Goal: Information Seeking & Learning: Learn about a topic

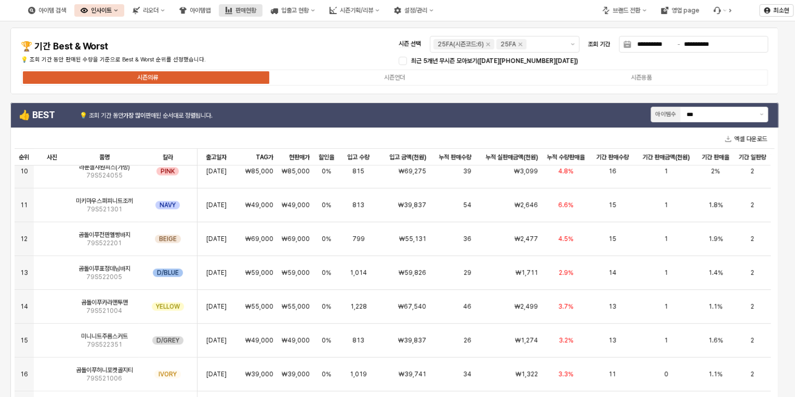
click at [256, 8] on div "판매현황" at bounding box center [245, 10] width 21 height 7
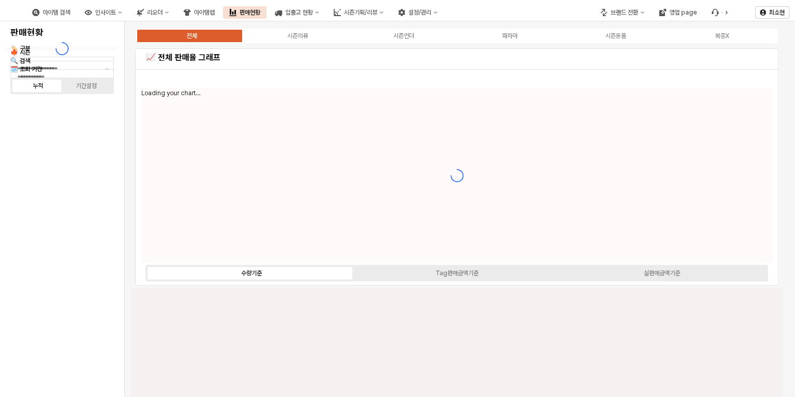
type input "****"
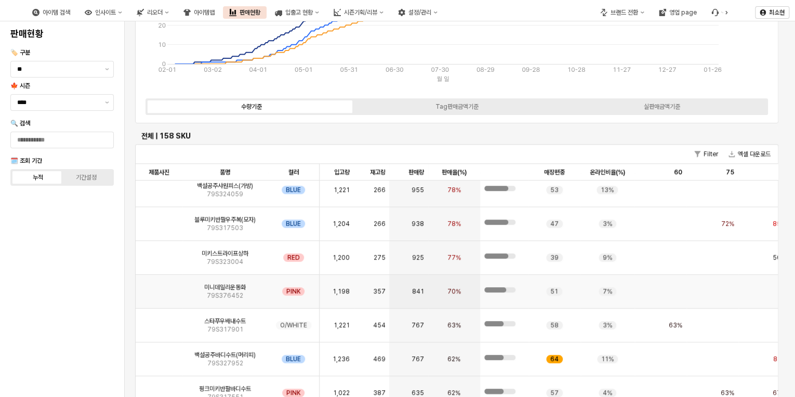
scroll to position [83, 0]
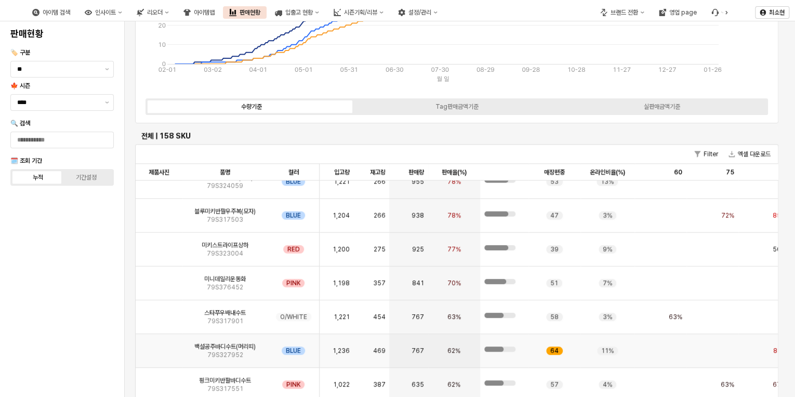
click at [555, 345] on div "64" at bounding box center [555, 351] width 52 height 34
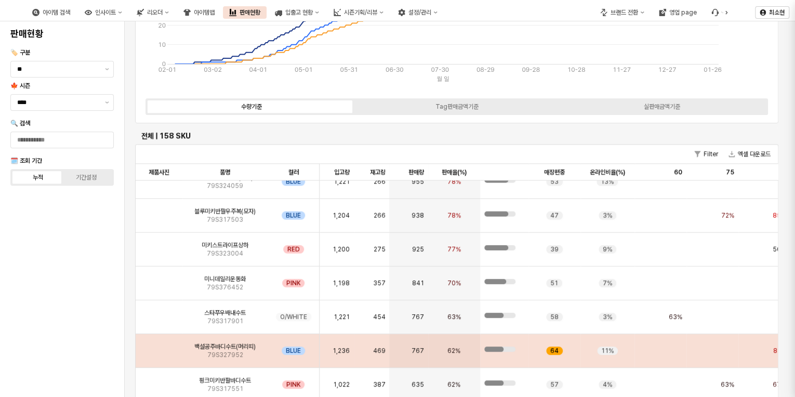
click at [556, 347] on div "백설공주바디수트(머리띠) BLUE (79S32795242) 사진 업데이트 MD 엑셀 분류: > > ERP 분류: > > 📝 재고/판매정보 매장…" at bounding box center [649, 198] width 291 height 397
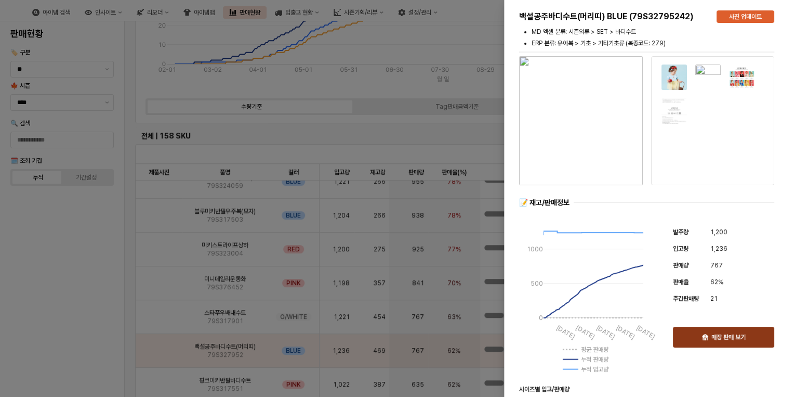
click at [725, 333] on p "매장 판매 보기" at bounding box center [729, 337] width 34 height 8
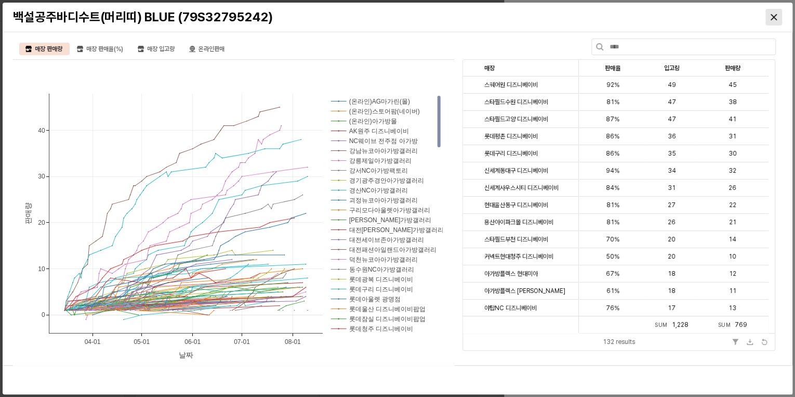
click at [771, 16] on icon "Close" at bounding box center [774, 17] width 6 height 6
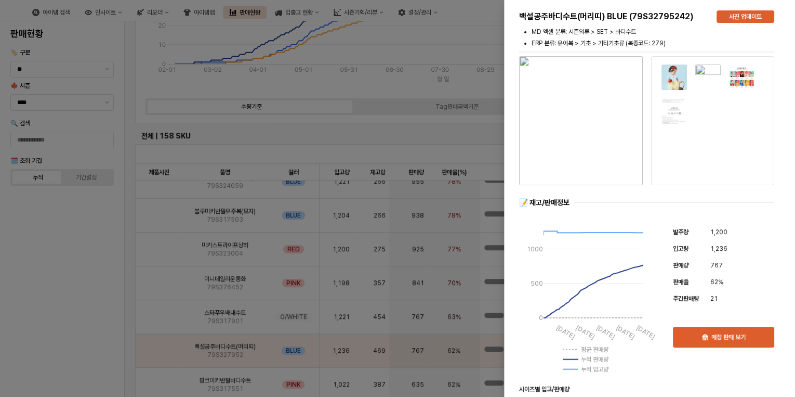
click at [427, 91] on div at bounding box center [397, 198] width 795 height 397
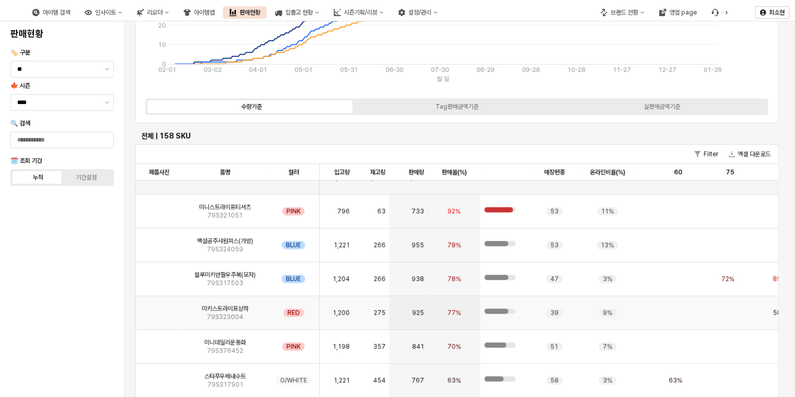
scroll to position [0, 0]
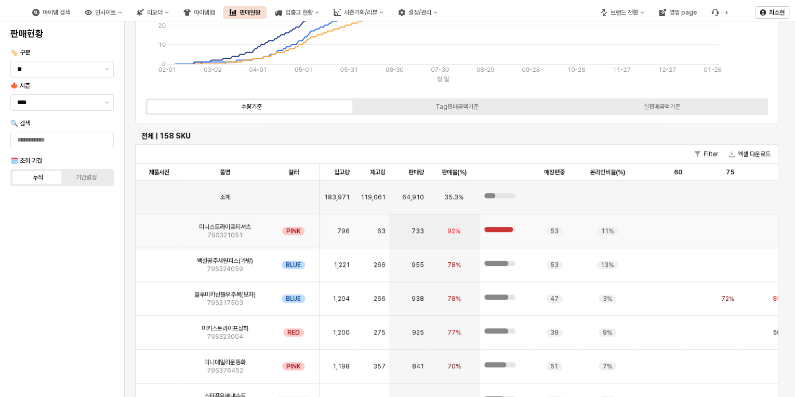
click at [546, 235] on div "53" at bounding box center [555, 231] width 52 height 34
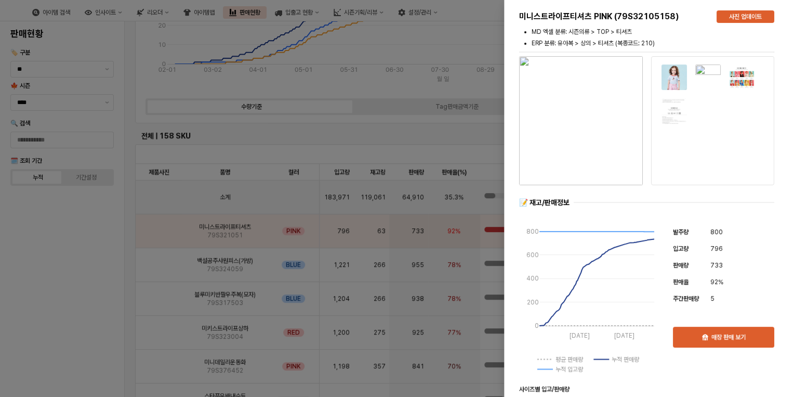
click at [744, 305] on div "5" at bounding box center [743, 298] width 64 height 12
click at [736, 343] on div "매장 판매 보기" at bounding box center [724, 337] width 92 height 20
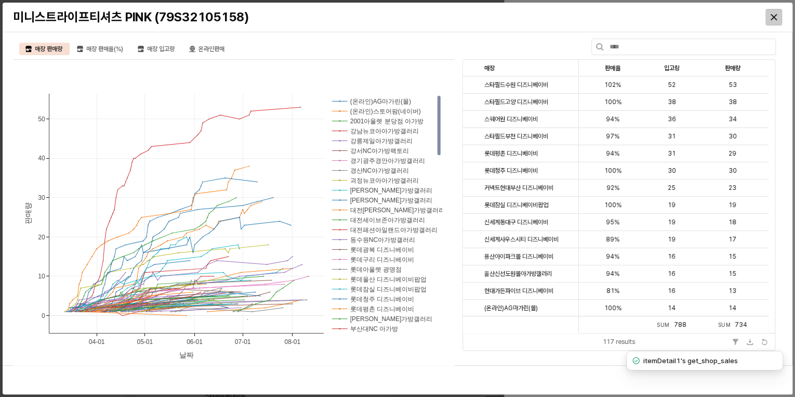
click at [774, 14] on icon "Close" at bounding box center [774, 17] width 6 height 6
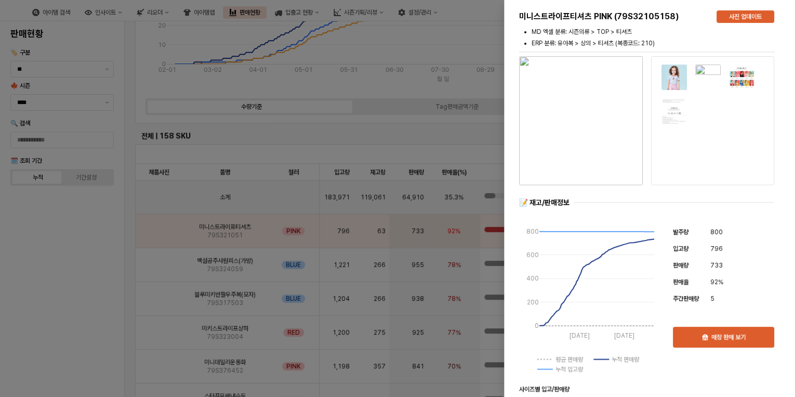
click at [418, 151] on div at bounding box center [397, 198] width 795 height 397
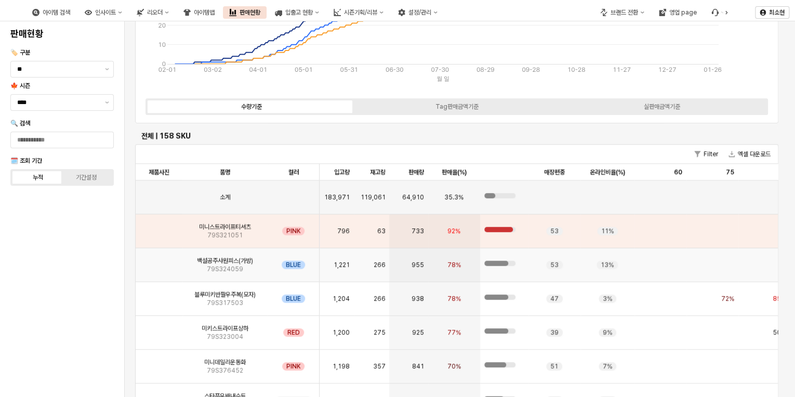
click at [459, 262] on span "78%" at bounding box center [455, 264] width 14 height 8
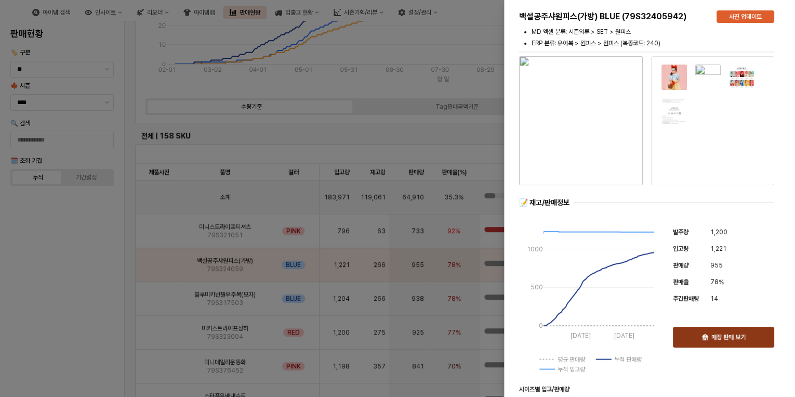
click at [730, 343] on div "매장 판매 보기" at bounding box center [724, 337] width 92 height 20
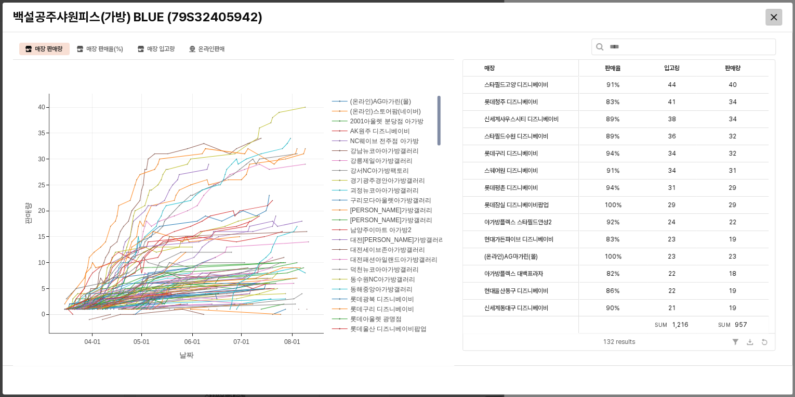
click at [775, 16] on icon "Close" at bounding box center [774, 17] width 6 height 6
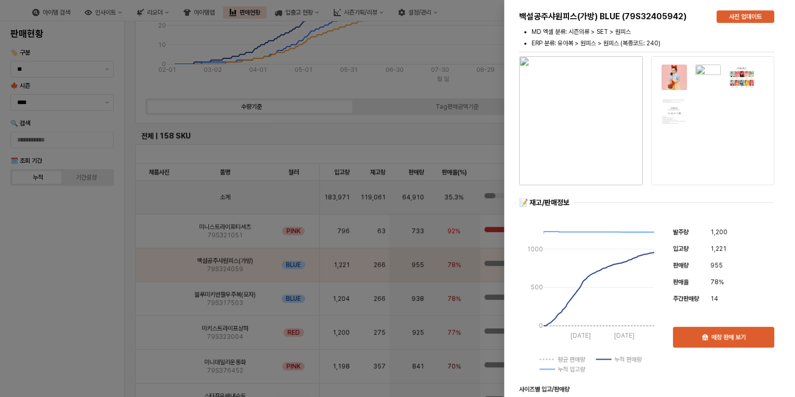
click at [386, 88] on div at bounding box center [397, 198] width 795 height 397
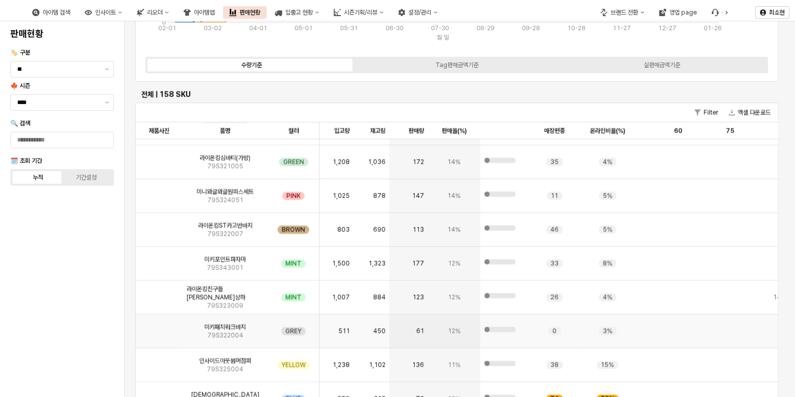
scroll to position [4699, 0]
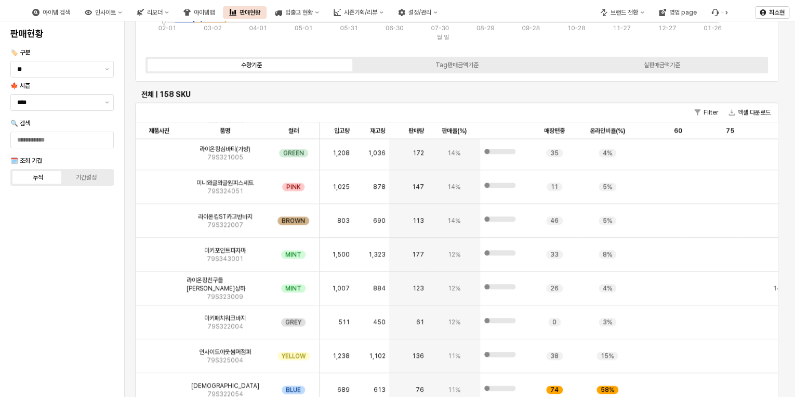
click at [336, 108] on div "Filter 엑셀 다운로드" at bounding box center [457, 112] width 642 height 19
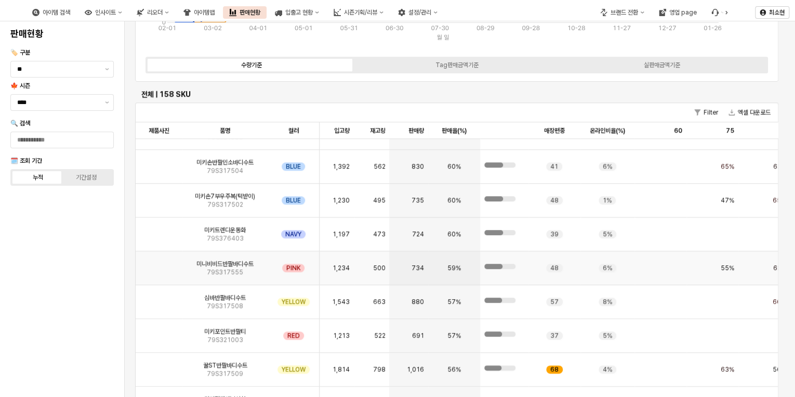
scroll to position [374, 0]
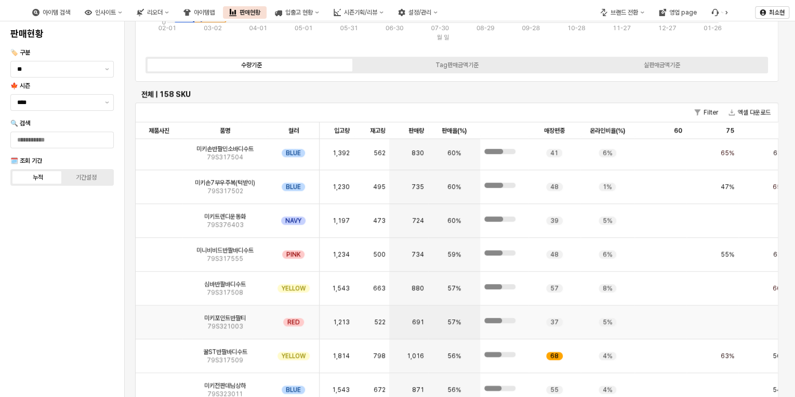
click at [572, 320] on div "37" at bounding box center [555, 322] width 52 height 34
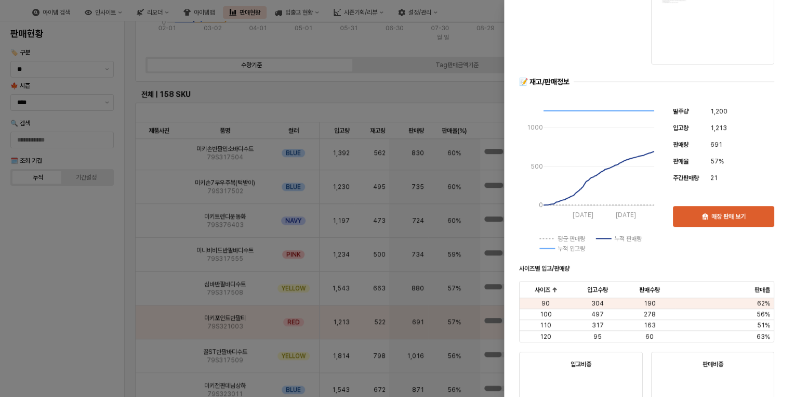
scroll to position [108, 0]
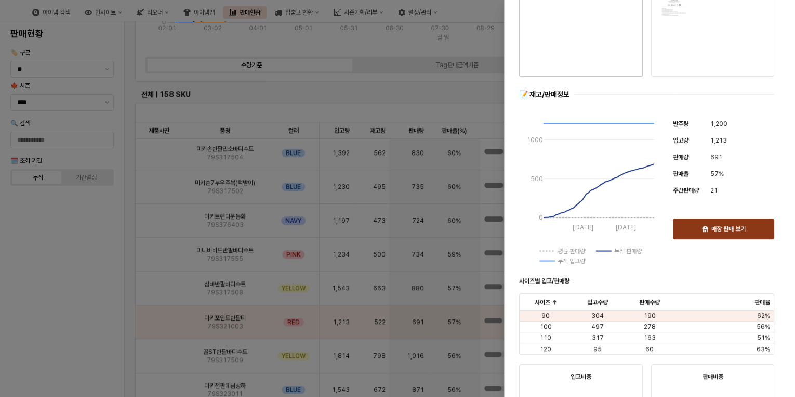
click at [751, 227] on div "매장 판매 보기" at bounding box center [724, 229] width 92 height 20
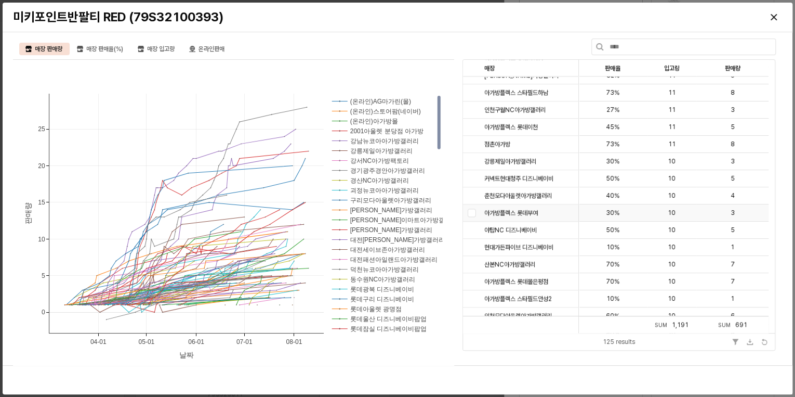
scroll to position [707, 0]
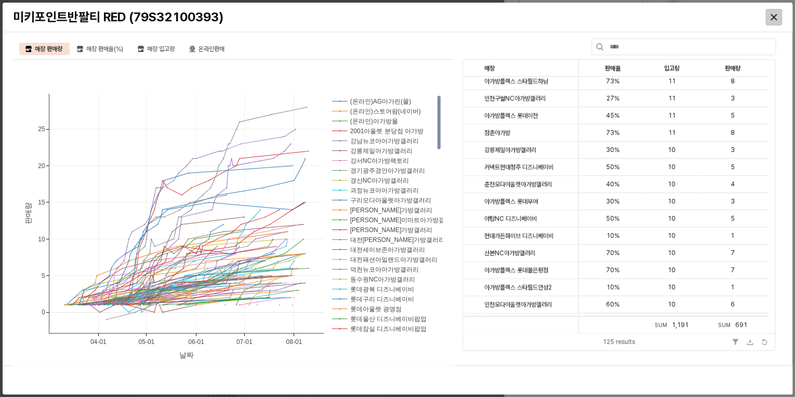
click at [779, 18] on div "Close" at bounding box center [774, 17] width 16 height 16
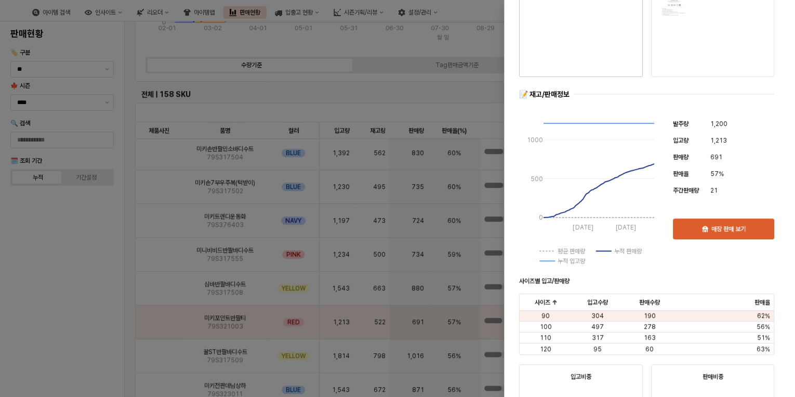
click at [358, 77] on div at bounding box center [397, 198] width 795 height 397
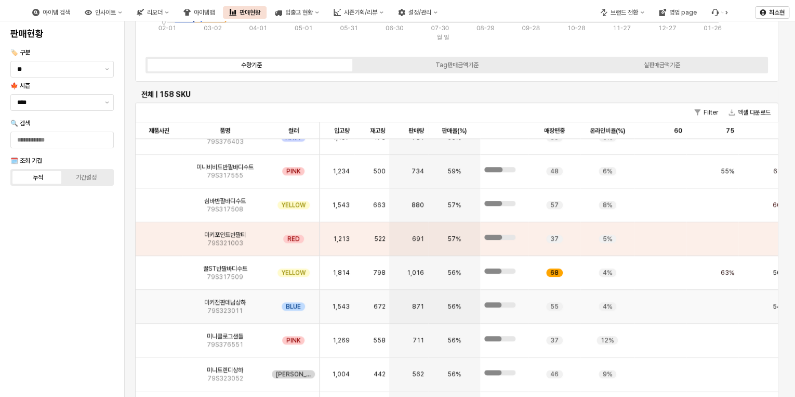
scroll to position [499, 0]
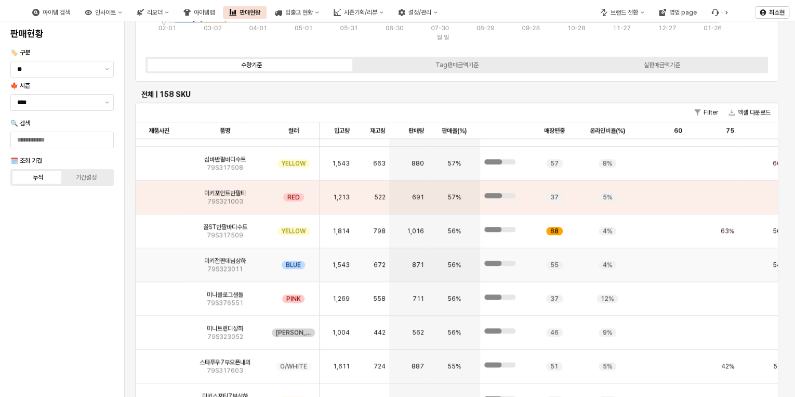
click at [410, 266] on div "871" at bounding box center [408, 265] width 38 height 34
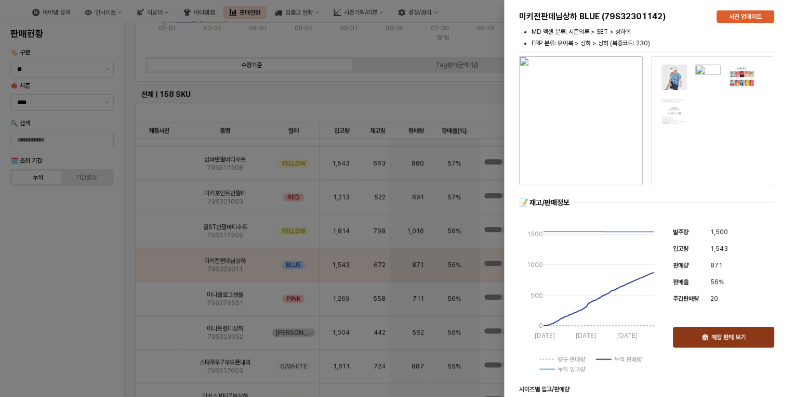
click at [712, 337] on p "매장 판매 보기" at bounding box center [729, 337] width 34 height 8
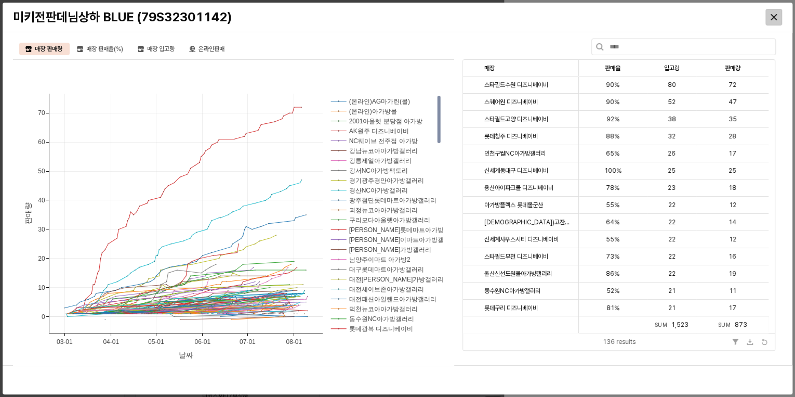
click at [772, 22] on div "Close" at bounding box center [774, 17] width 16 height 16
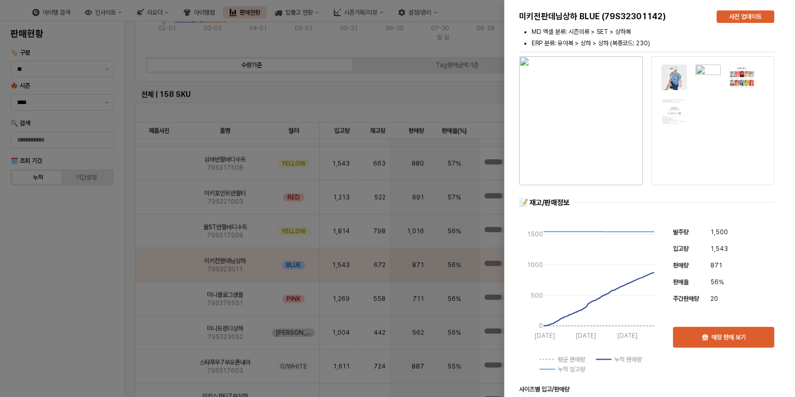
click at [433, 112] on div at bounding box center [397, 198] width 795 height 397
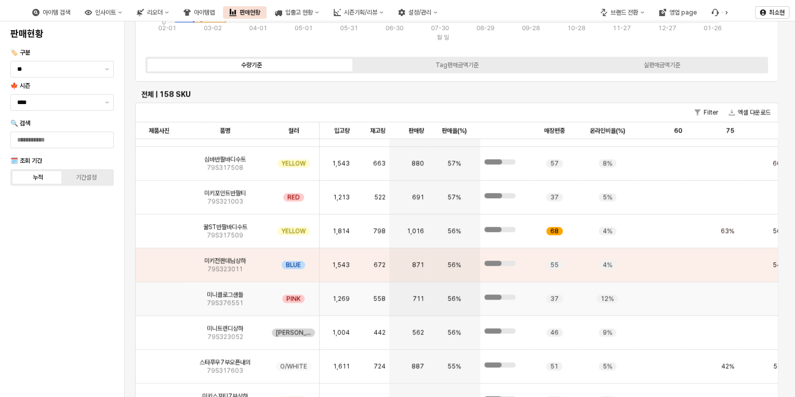
scroll to position [541, 0]
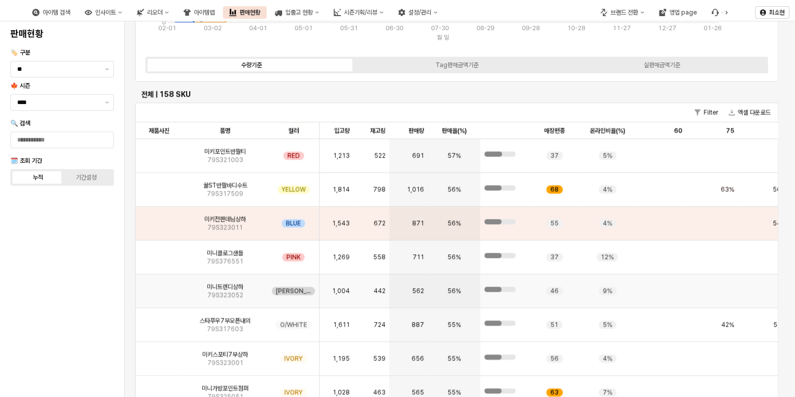
click at [585, 296] on div "9%" at bounding box center [608, 291] width 54 height 34
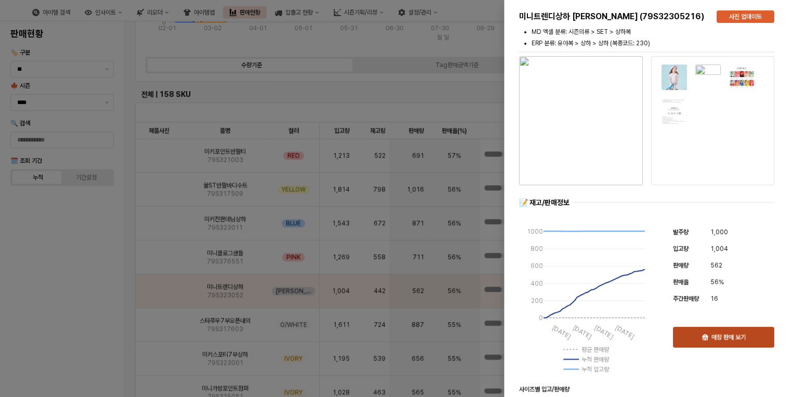
click at [726, 340] on p "매장 판매 보기" at bounding box center [729, 337] width 34 height 8
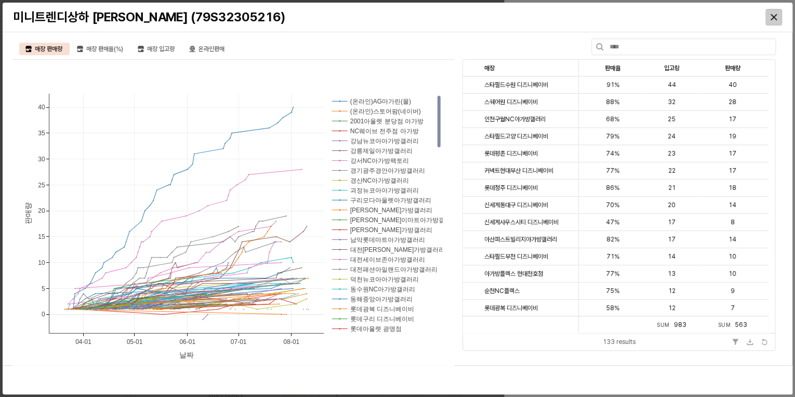
click at [773, 15] on icon "Close" at bounding box center [774, 17] width 6 height 6
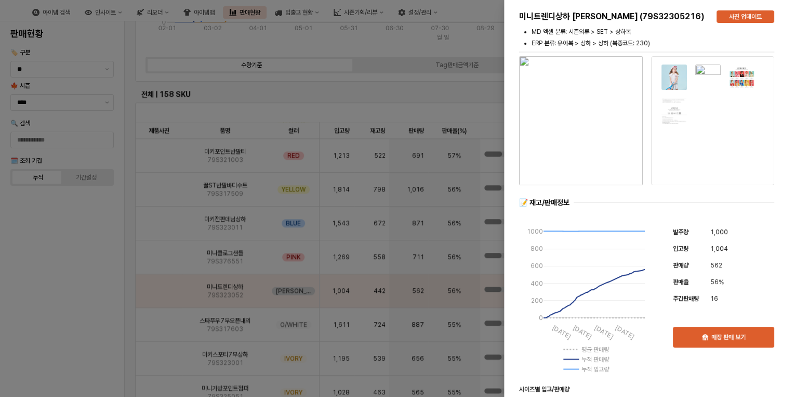
click at [408, 294] on div at bounding box center [397, 198] width 795 height 397
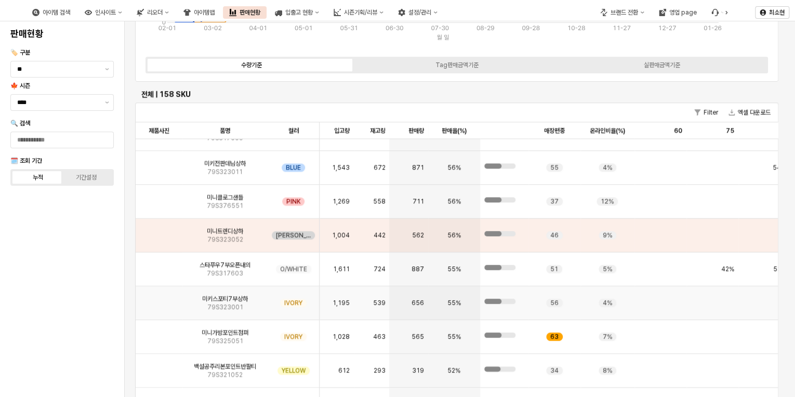
scroll to position [624, 0]
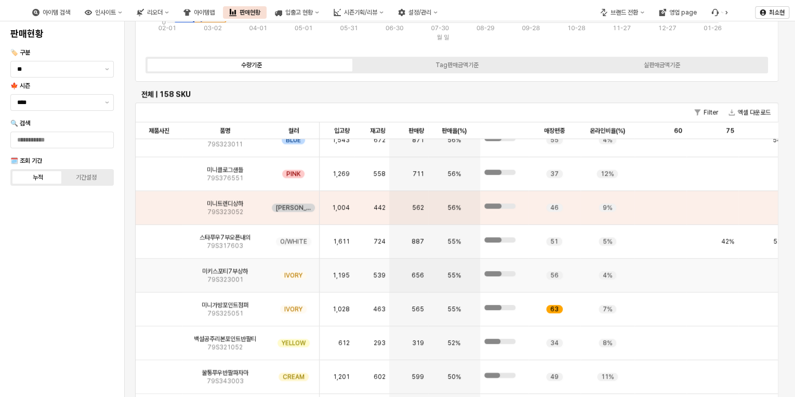
click at [318, 277] on div "IVORY" at bounding box center [294, 275] width 52 height 34
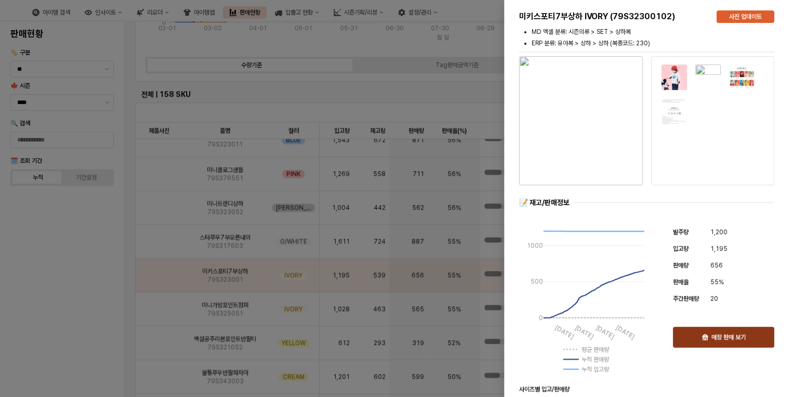
click at [710, 335] on div "매장 판매 보기" at bounding box center [724, 337] width 92 height 20
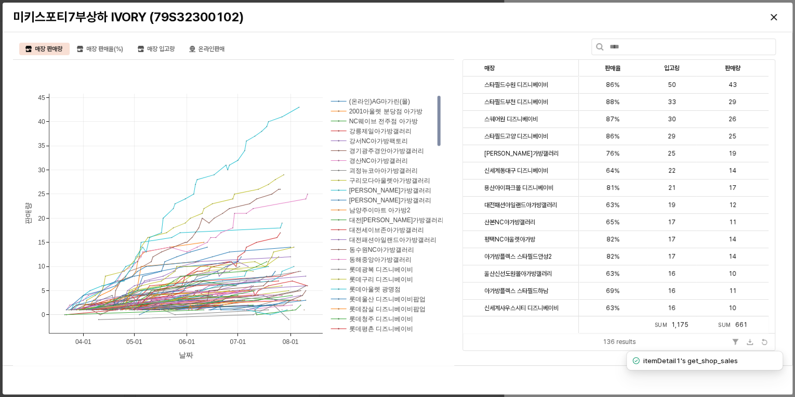
click at [532, 41] on div "매장 판매량 매장 판매율(%) 매장 입고량 온라인판매 04-01 05-01 06-01 07-01 08-01 0 5 10 15 20 25 30 …" at bounding box center [398, 202] width 778 height 333
click at [776, 17] on icon "Close" at bounding box center [774, 17] width 6 height 6
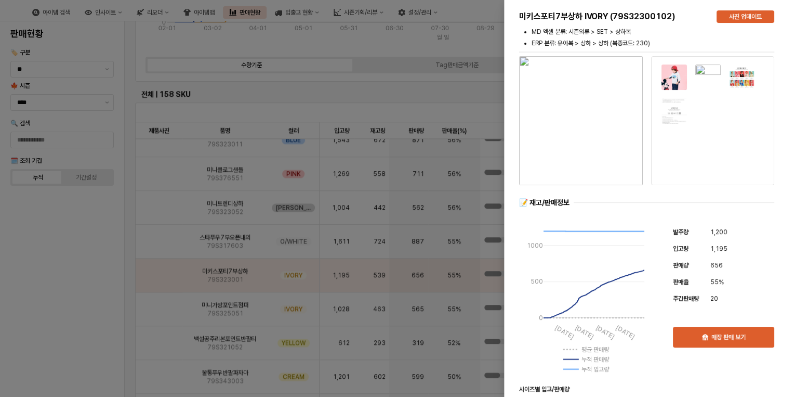
click at [418, 50] on div at bounding box center [397, 198] width 795 height 397
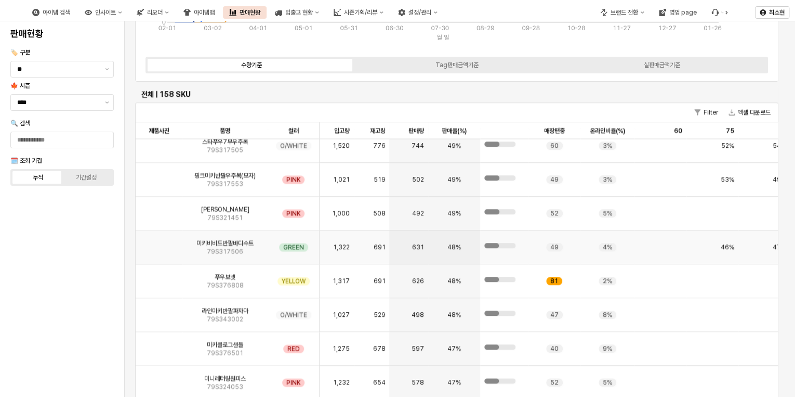
scroll to position [956, 0]
click at [479, 313] on div "48%" at bounding box center [454, 314] width 52 height 34
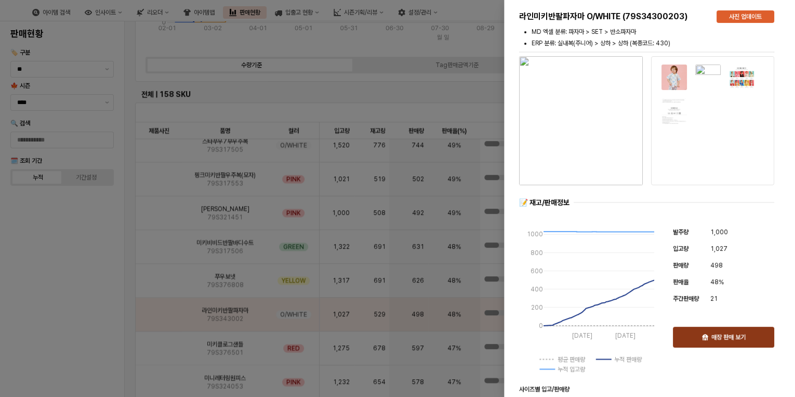
click at [705, 337] on icon "button" at bounding box center [705, 337] width 6 height 6
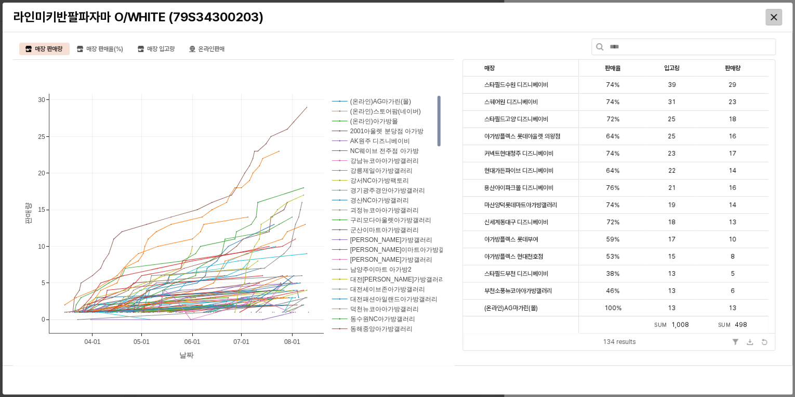
click at [774, 21] on div "Close" at bounding box center [774, 17] width 16 height 16
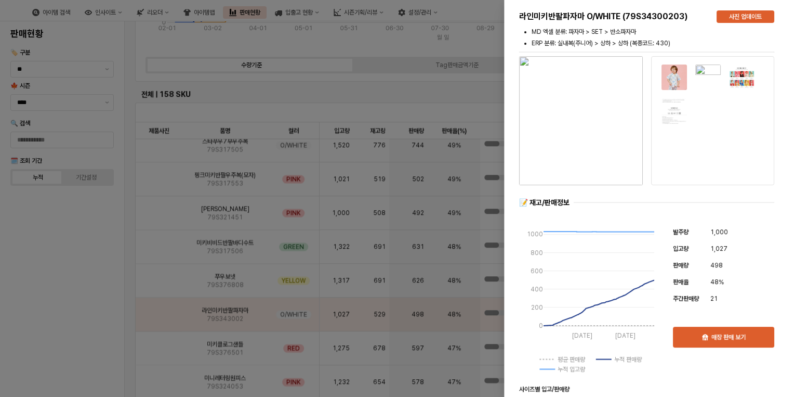
click at [392, 49] on div at bounding box center [397, 198] width 795 height 397
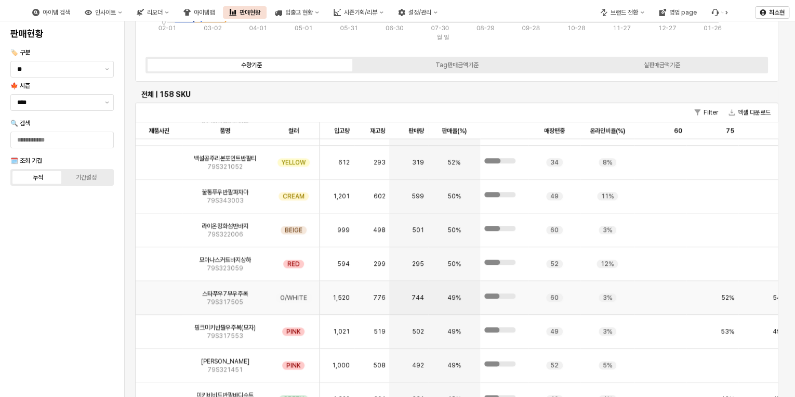
scroll to position [790, 0]
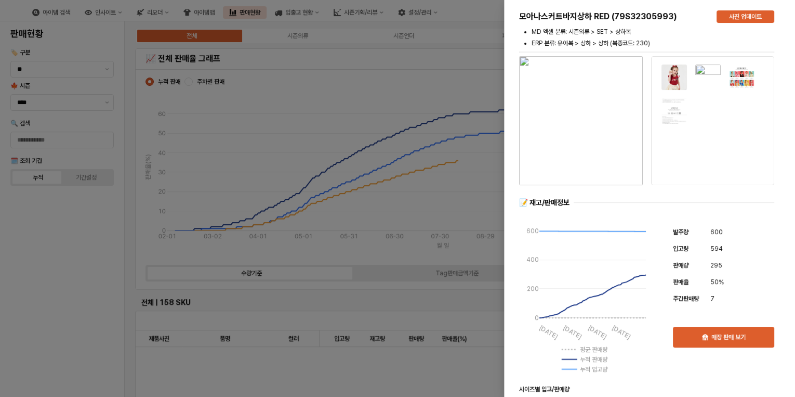
scroll to position [790, 0]
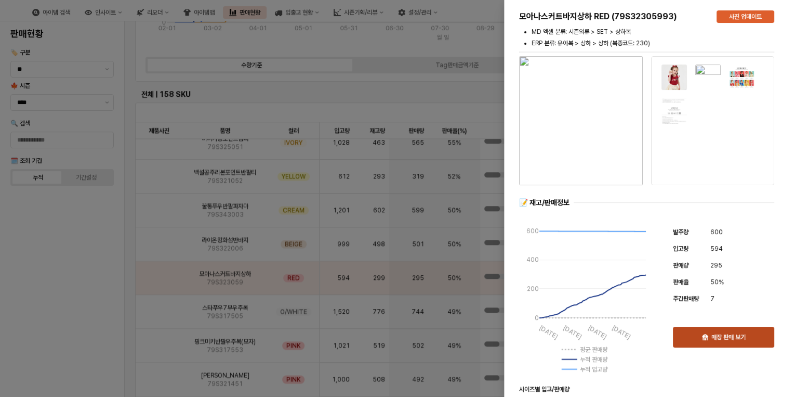
click at [720, 334] on p "매장 판매 보기" at bounding box center [729, 337] width 34 height 8
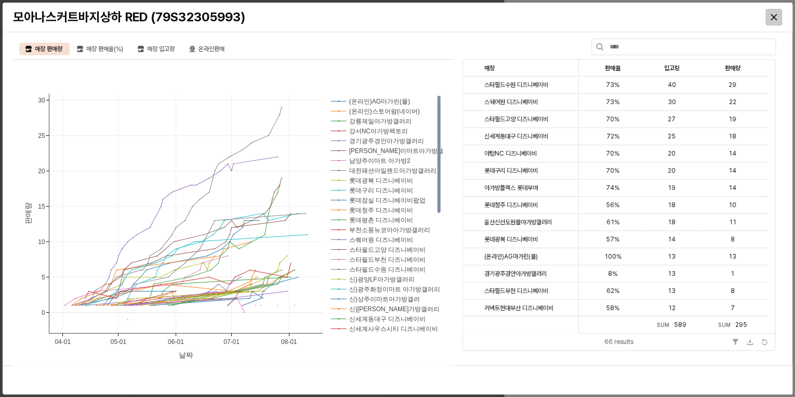
click at [772, 17] on icon "Close" at bounding box center [774, 17] width 6 height 6
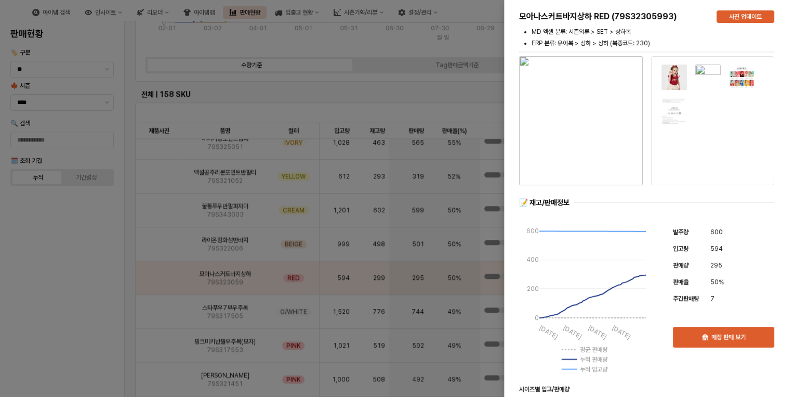
click at [318, 109] on div at bounding box center [397, 198] width 795 height 397
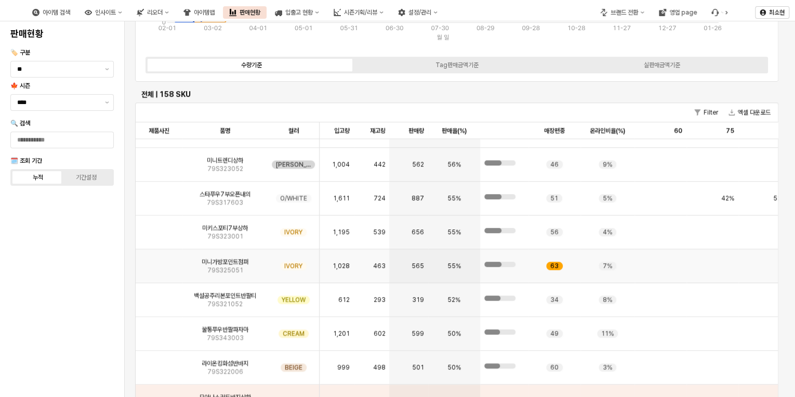
scroll to position [665, 0]
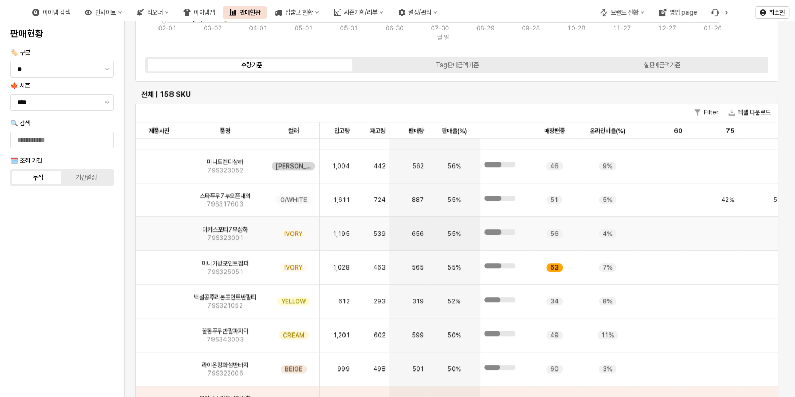
click at [437, 236] on div "55%" at bounding box center [454, 234] width 52 height 34
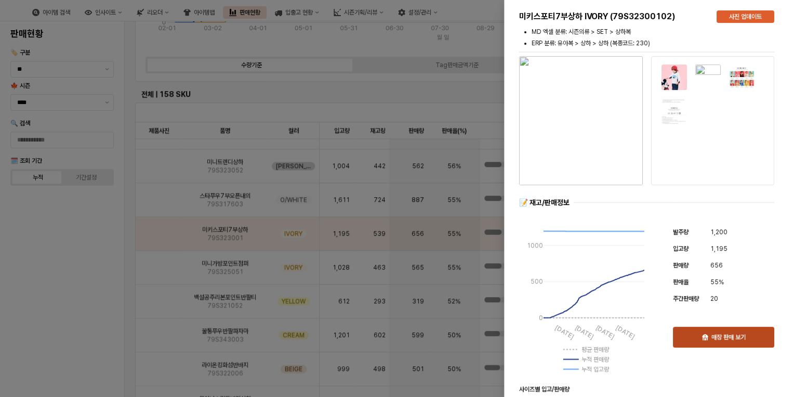
click at [725, 332] on div "매장 판매 보기" at bounding box center [724, 337] width 92 height 20
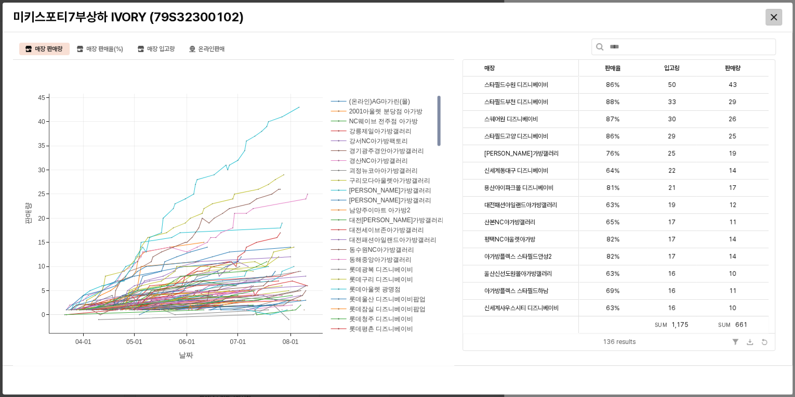
click at [772, 19] on icon "Close" at bounding box center [774, 17] width 6 height 6
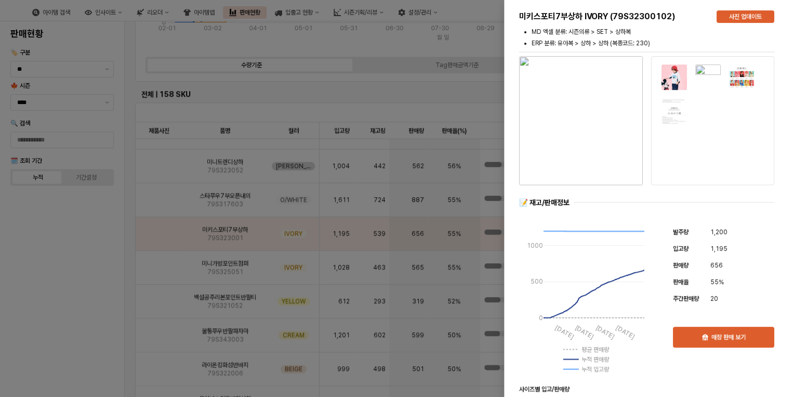
click at [376, 77] on div at bounding box center [397, 198] width 795 height 397
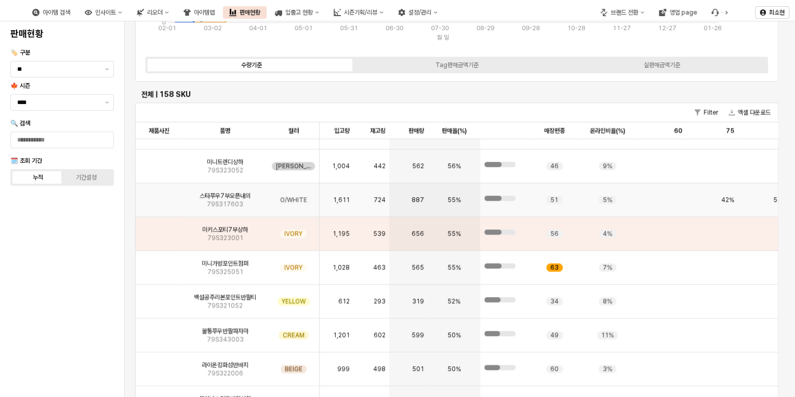
click at [722, 200] on span "42%" at bounding box center [727, 199] width 13 height 8
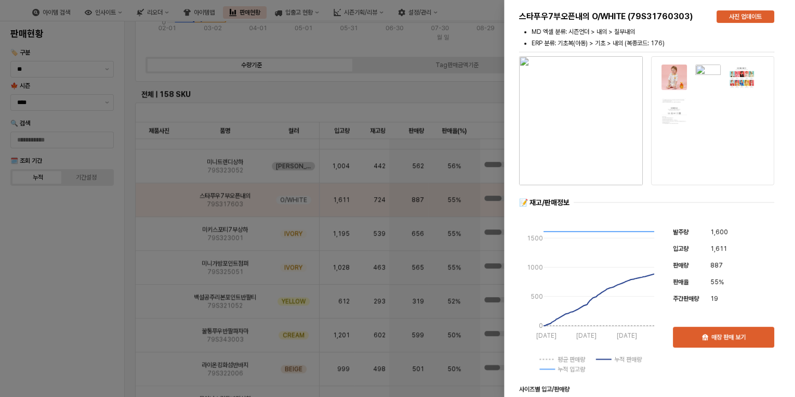
click at [470, 77] on div at bounding box center [397, 198] width 795 height 397
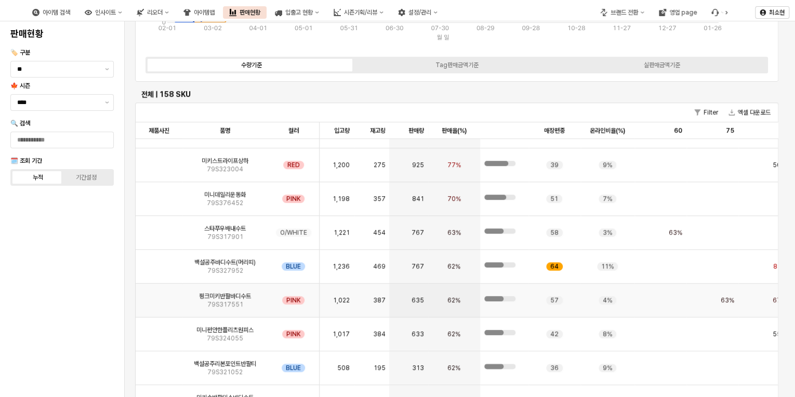
scroll to position [0, 0]
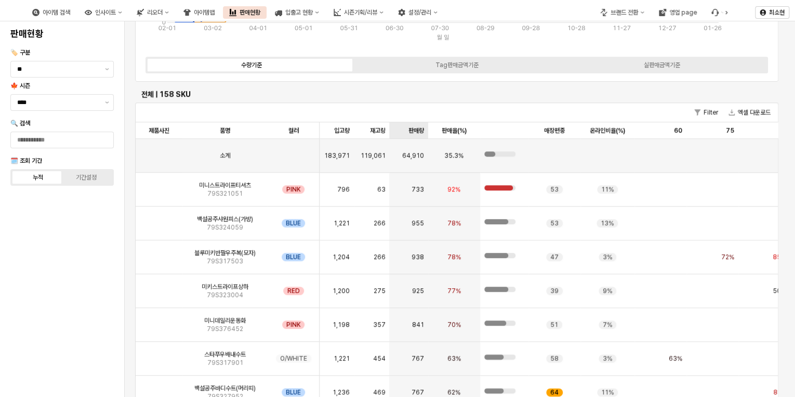
click at [417, 130] on div "판매량 판매량" at bounding box center [408, 130] width 38 height 17
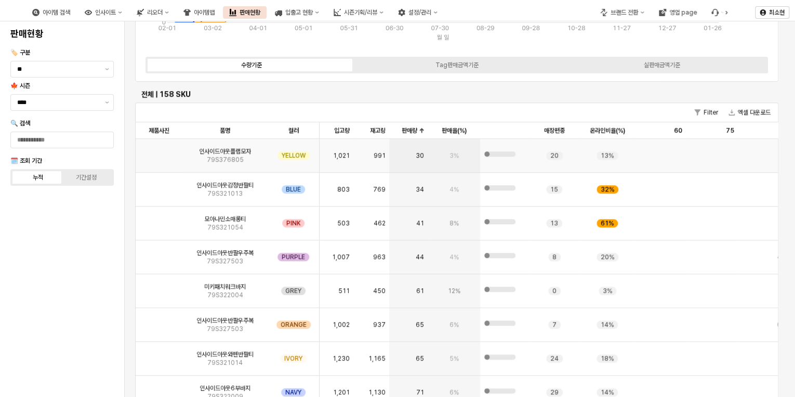
scroll to position [166, 0]
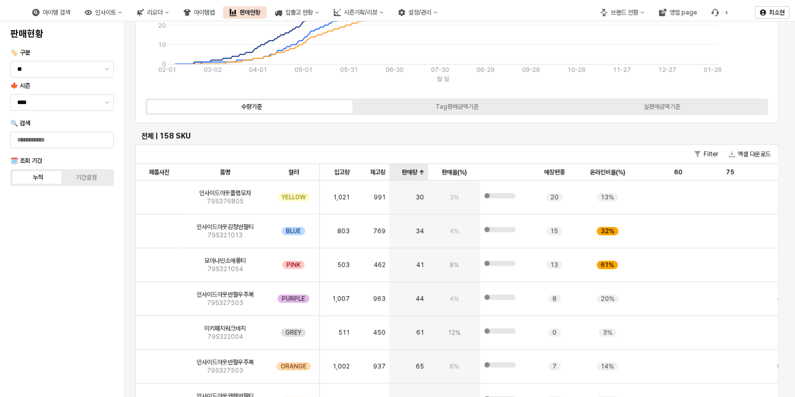
click at [412, 170] on div "판매량 판매량" at bounding box center [408, 172] width 38 height 17
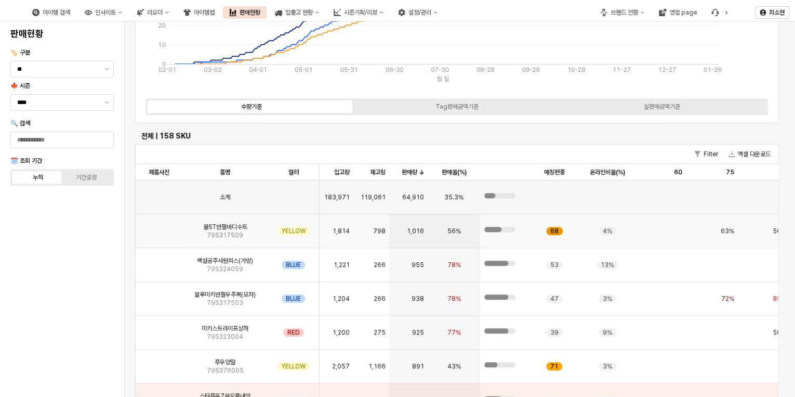
click at [557, 229] on div "68" at bounding box center [554, 231] width 17 height 8
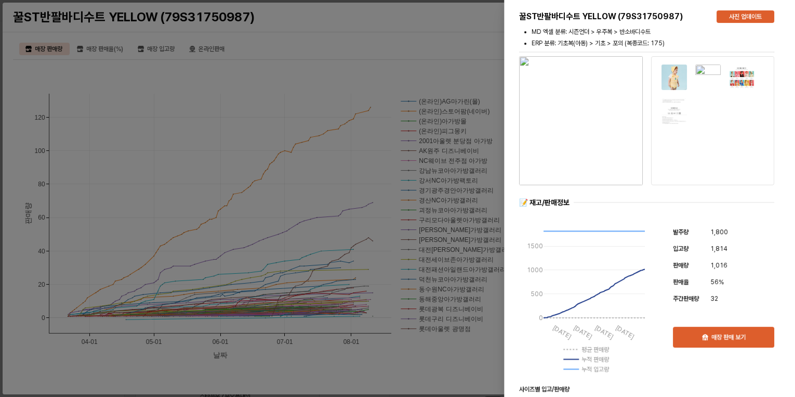
click at [370, 107] on div at bounding box center [397, 198] width 795 height 397
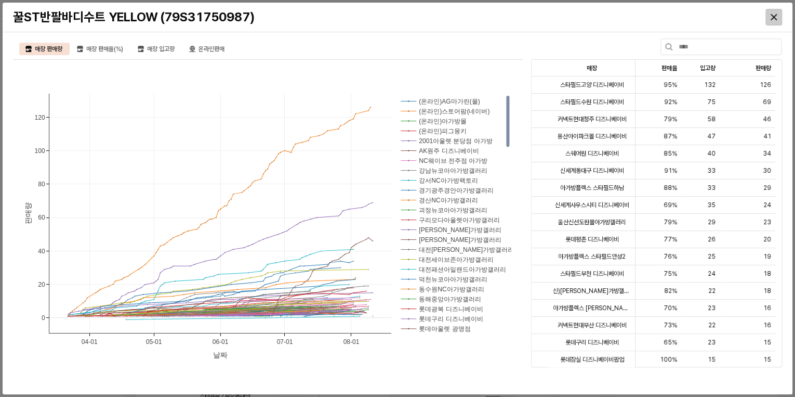
click at [773, 14] on icon "Close" at bounding box center [774, 17] width 6 height 6
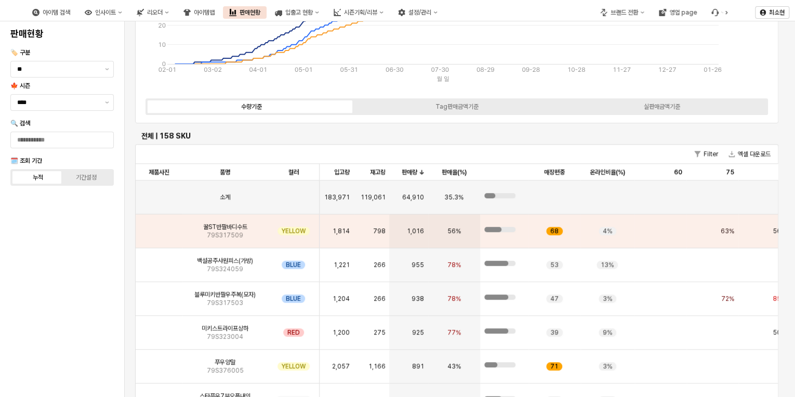
click at [545, 151] on div "Filter 엑셀 다운로드" at bounding box center [457, 153] width 642 height 19
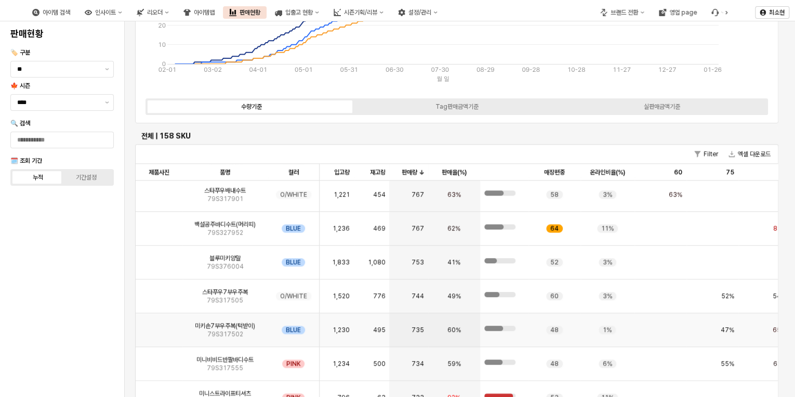
scroll to position [416, 0]
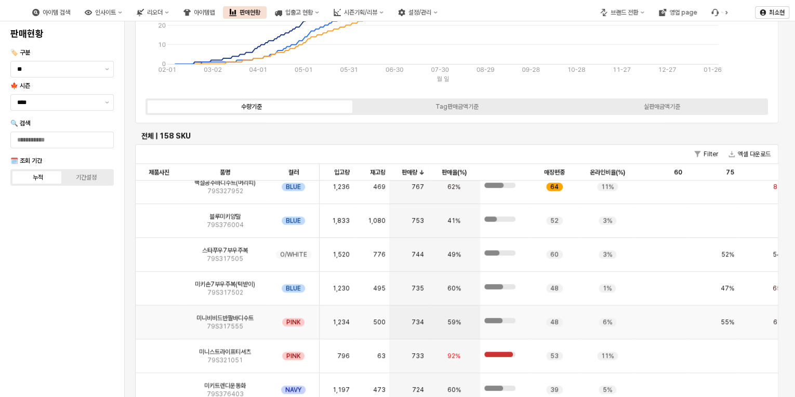
click at [420, 314] on div "734" at bounding box center [408, 322] width 38 height 34
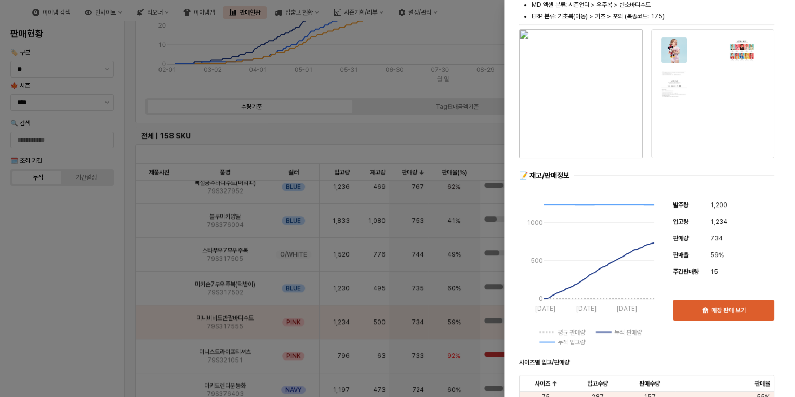
scroll to position [42, 0]
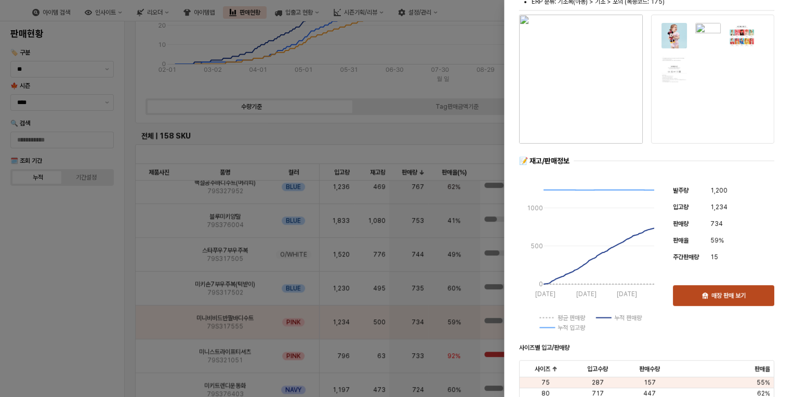
click at [712, 299] on p "매장 판매 보기" at bounding box center [729, 295] width 34 height 8
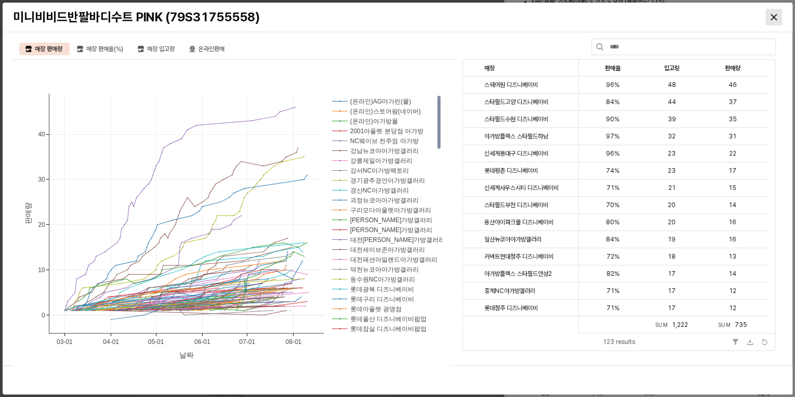
click at [773, 12] on div "Close" at bounding box center [774, 17] width 16 height 16
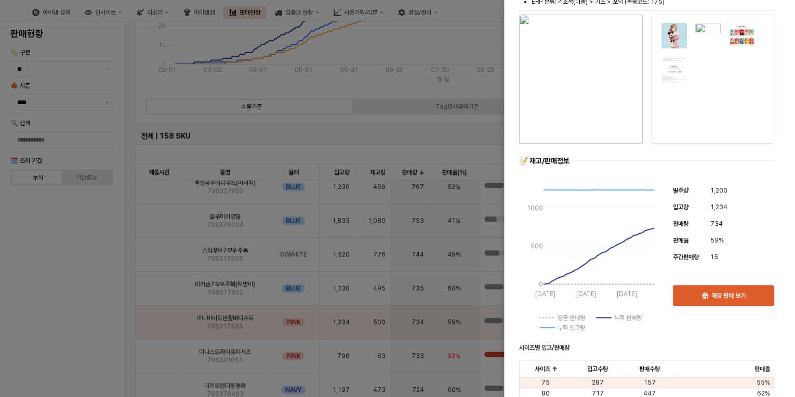
click at [391, 154] on div at bounding box center [397, 198] width 795 height 397
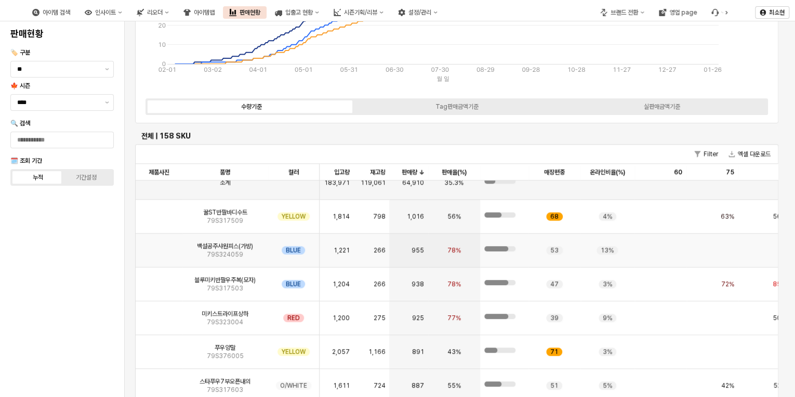
scroll to position [0, 0]
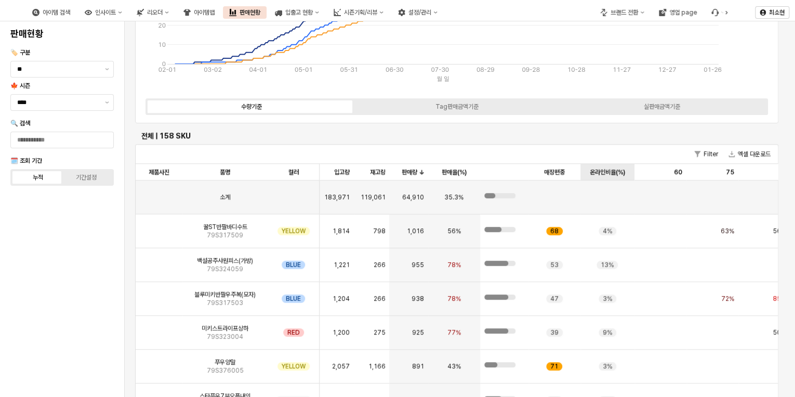
click at [612, 168] on div "[DEMOGRAPHIC_DATA](%) 온라인비율(%)" at bounding box center [608, 172] width 54 height 17
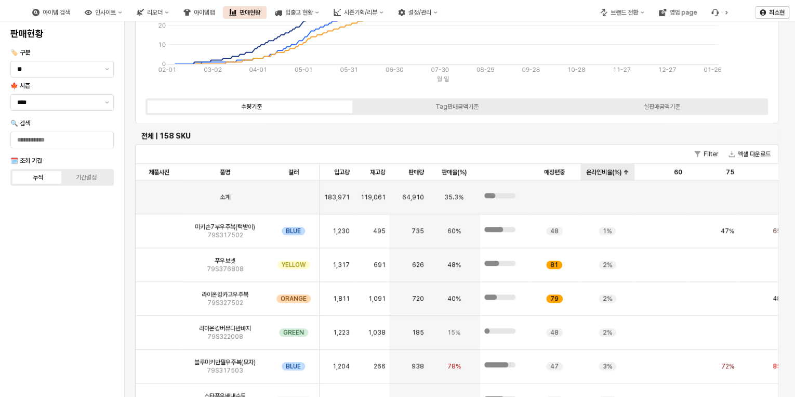
click at [612, 168] on div "[DEMOGRAPHIC_DATA](%) 온라인비율(%)" at bounding box center [608, 172] width 54 height 17
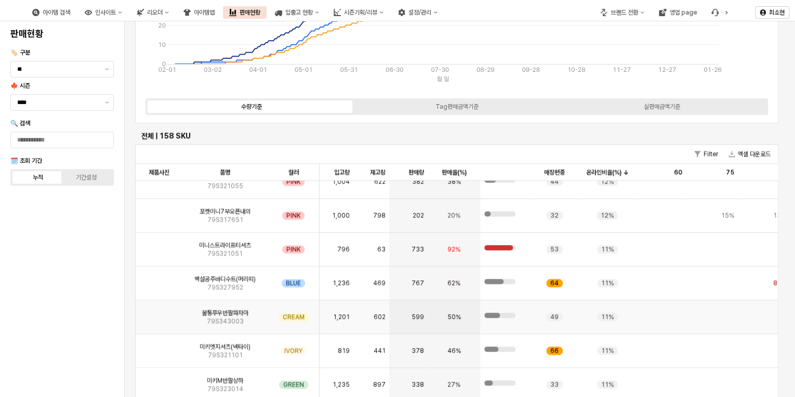
scroll to position [790, 0]
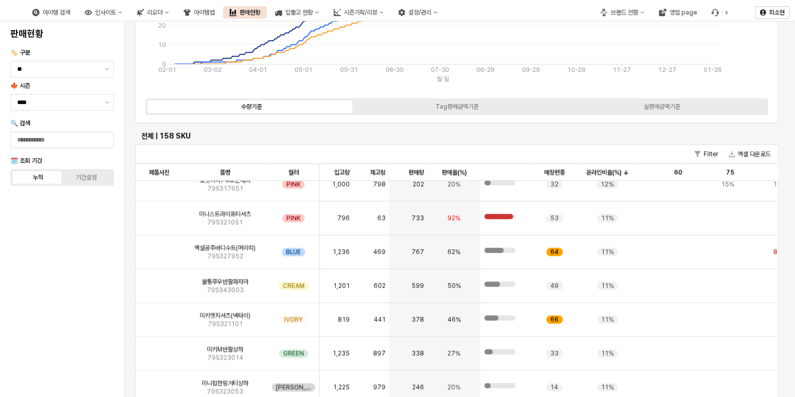
click at [382, 148] on div "Filter 엑셀 다운로드" at bounding box center [457, 153] width 642 height 19
click at [537, 320] on div "66" at bounding box center [555, 320] width 52 height 34
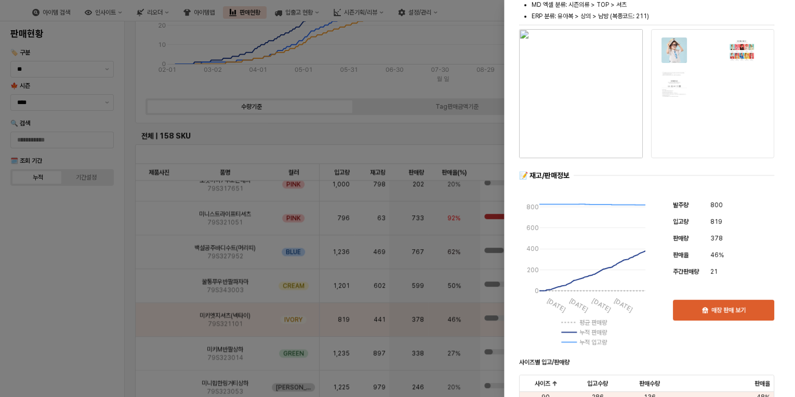
scroll to position [42, 0]
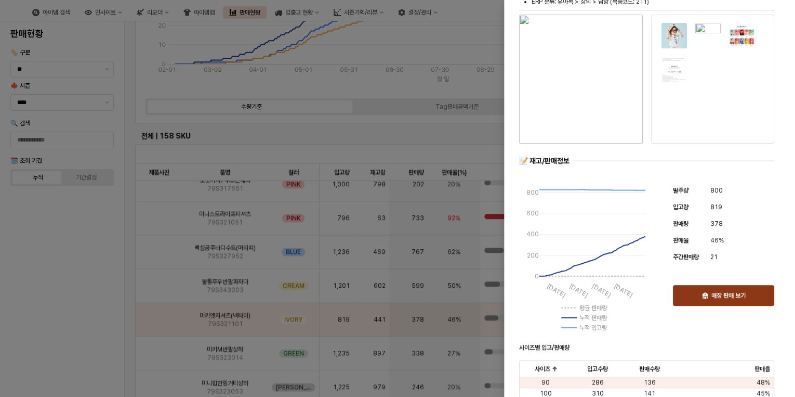
click at [717, 294] on p "매장 판매 보기" at bounding box center [729, 295] width 34 height 8
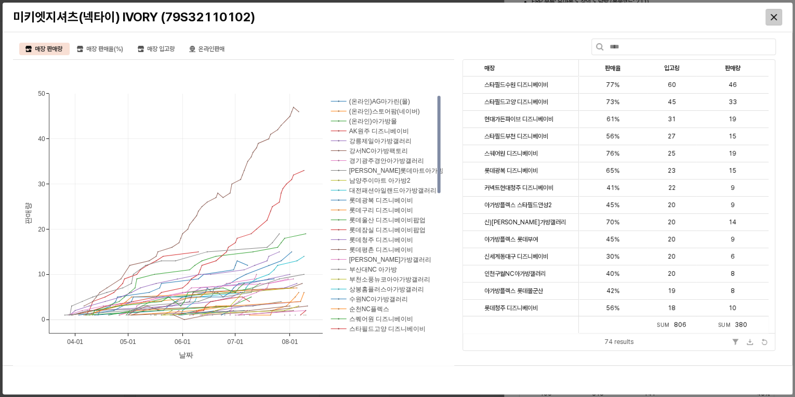
click at [777, 14] on div "Close" at bounding box center [774, 17] width 16 height 16
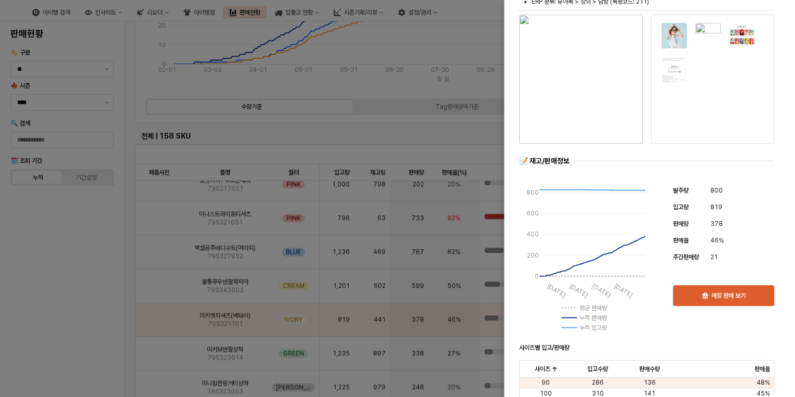
click at [281, 91] on div at bounding box center [397, 198] width 795 height 397
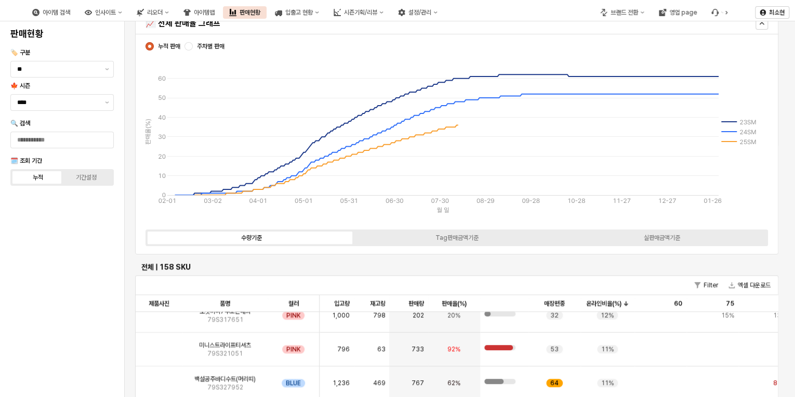
scroll to position [0, 0]
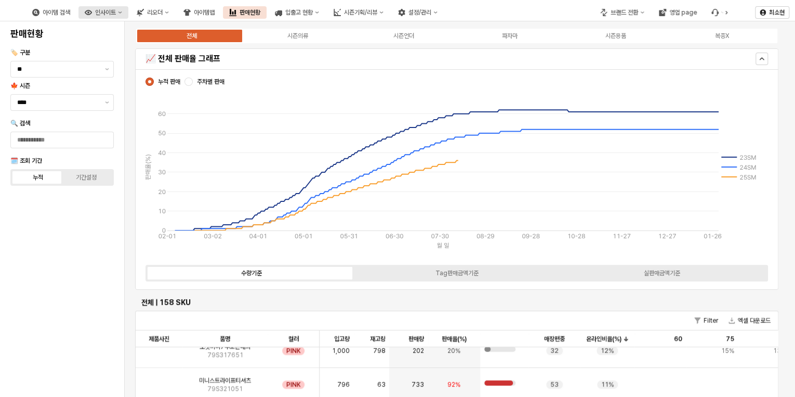
click at [116, 13] on div "인사이트" at bounding box center [105, 12] width 21 height 7
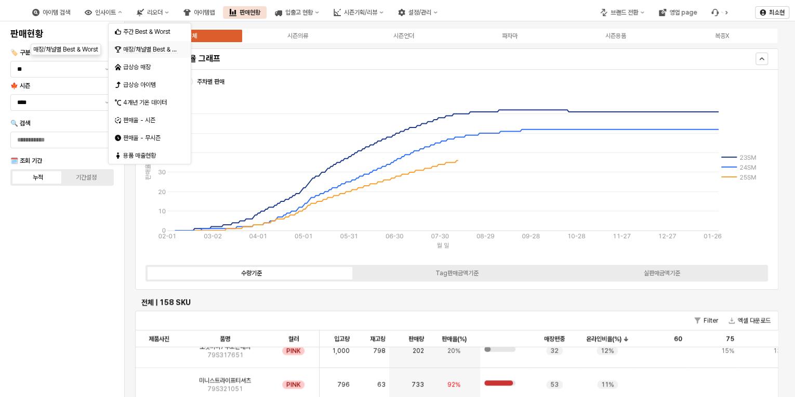
click at [156, 50] on span "매장/채널별 Best & Worst" at bounding box center [155, 50] width 65 height 8
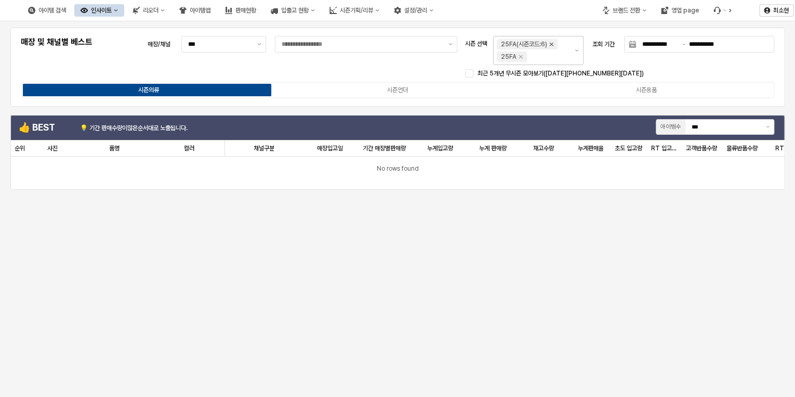
click at [553, 42] on icon "Remove 25FA(시즌코드:6)" at bounding box center [551, 44] width 8 height 8
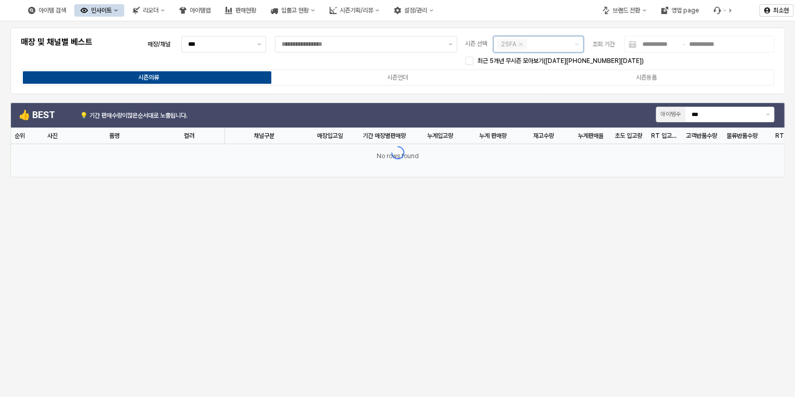
click at [520, 44] on div "App Frame" at bounding box center [521, 44] width 4 height 4
click at [519, 43] on icon "Remove 25FA" at bounding box center [521, 45] width 4 height 4
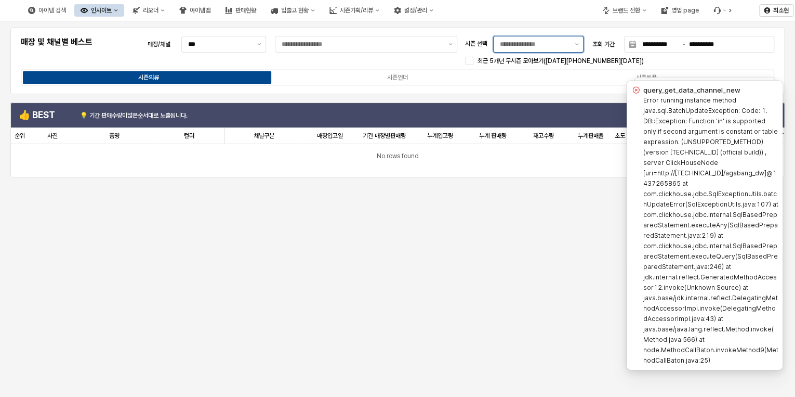
click at [525, 46] on input "시즌 선택" at bounding box center [534, 44] width 69 height 10
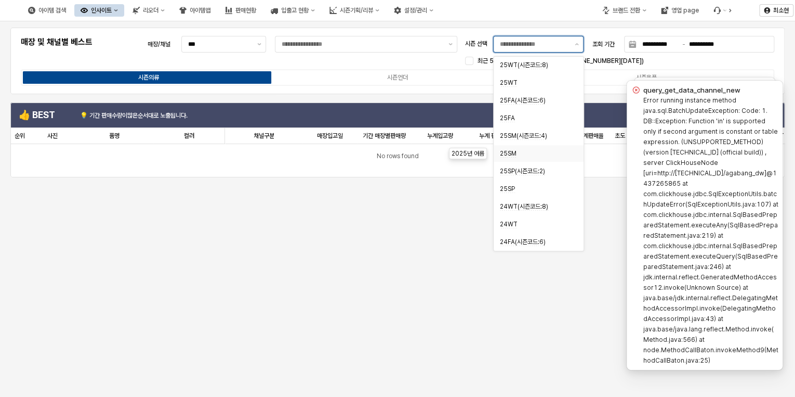
click at [515, 152] on span "25SM" at bounding box center [508, 154] width 17 height 8
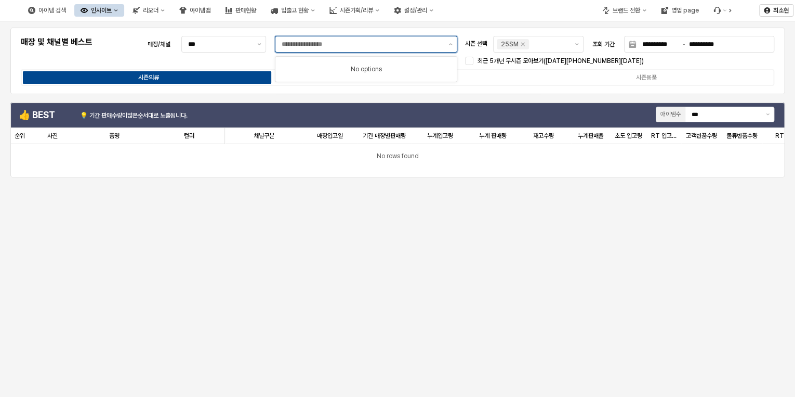
click at [300, 45] on input "App Frame" at bounding box center [362, 44] width 161 height 10
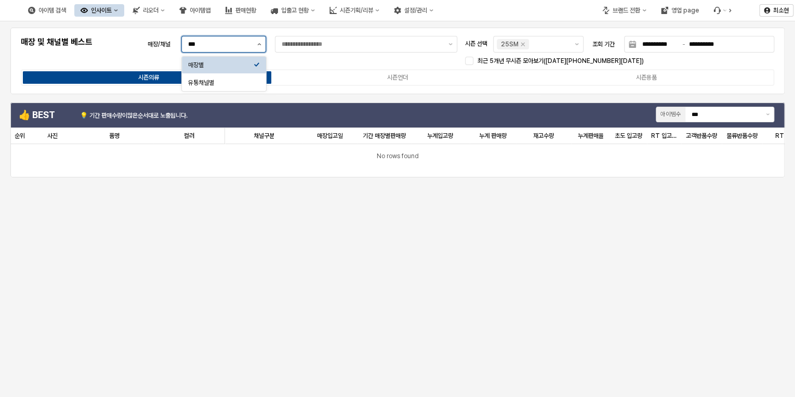
click at [264, 45] on button "제안 사항 표시" at bounding box center [259, 44] width 12 height 16
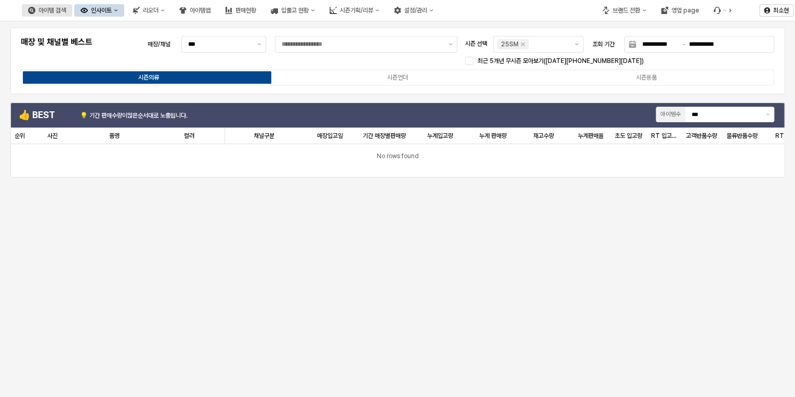
click at [66, 12] on div "아이템 검색" at bounding box center [52, 10] width 28 height 7
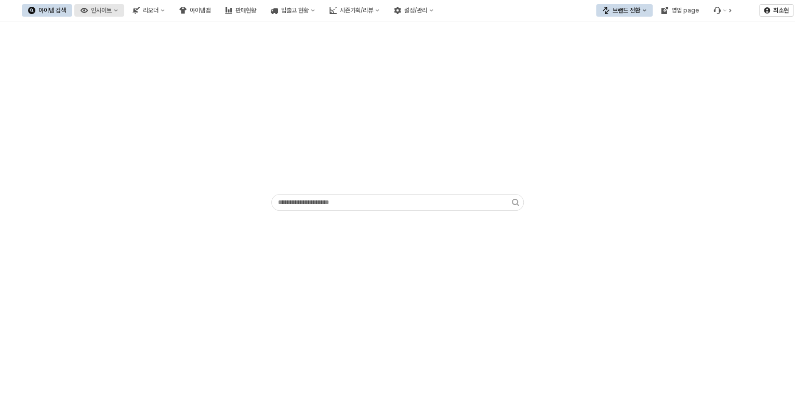
click at [88, 10] on icon "인사이트" at bounding box center [84, 10] width 7 height 5
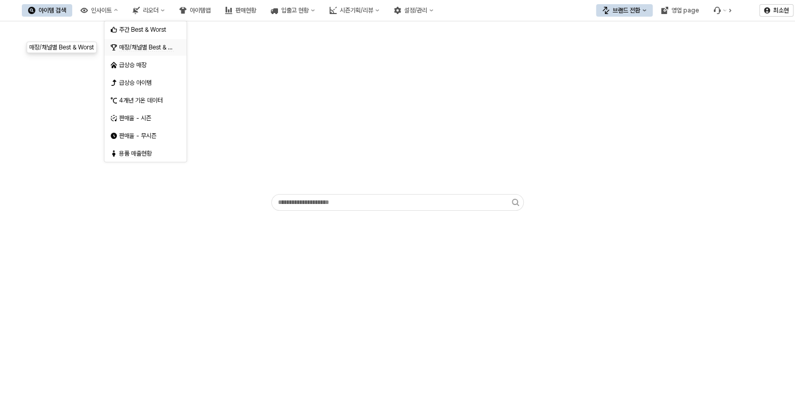
click at [155, 45] on span "매장/채널별 Best & Worst" at bounding box center [151, 48] width 65 height 8
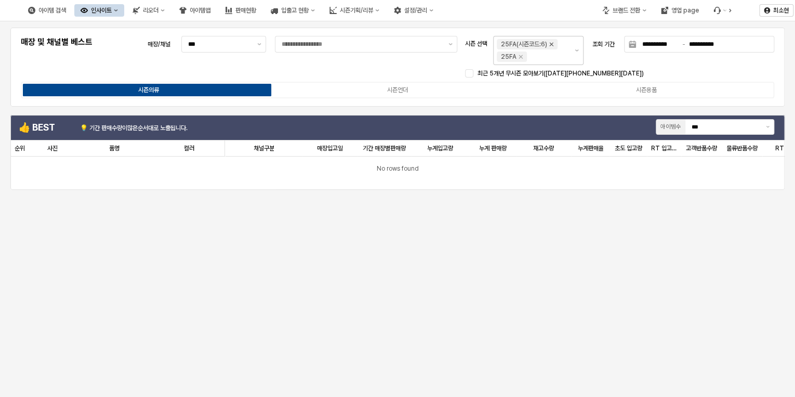
click at [552, 44] on icon "Remove 25FA(시즌코드:6)" at bounding box center [551, 45] width 4 height 4
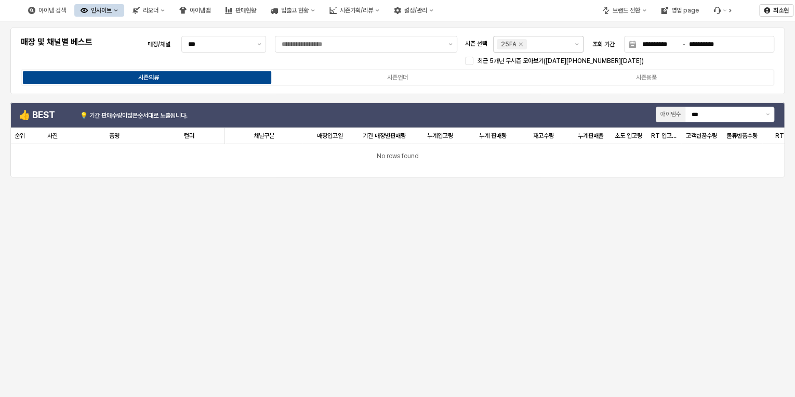
click at [520, 43] on icon "Remove 25FA" at bounding box center [521, 45] width 4 height 4
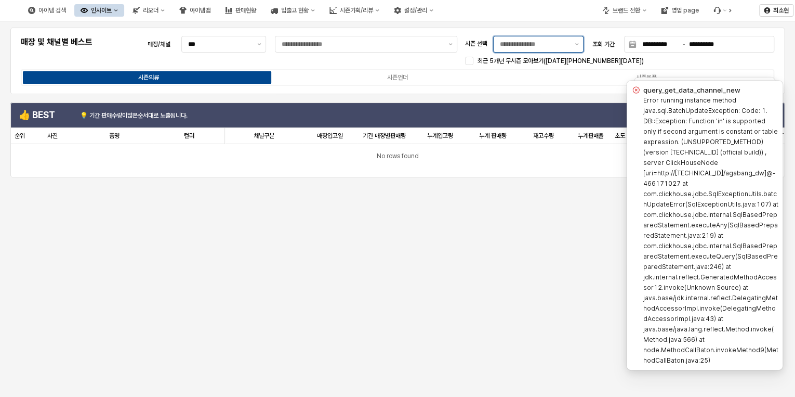
click at [537, 44] on input "시즌 선택" at bounding box center [534, 44] width 69 height 10
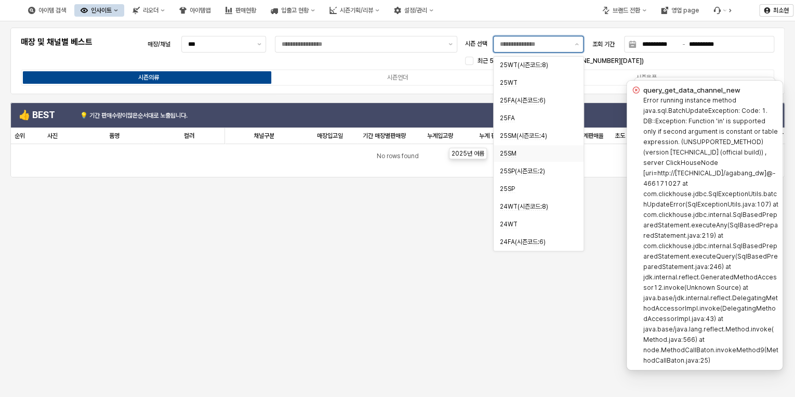
click at [511, 154] on span "25SM" at bounding box center [508, 154] width 17 height 8
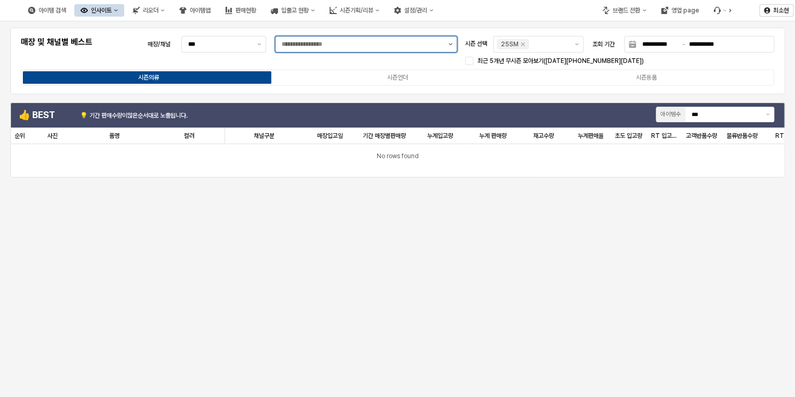
click at [446, 44] on button "제안 사항 표시" at bounding box center [450, 44] width 12 height 16
click at [412, 46] on input "App Frame" at bounding box center [362, 44] width 161 height 10
type input "*"
click at [441, 44] on input "******" at bounding box center [362, 44] width 161 height 10
type input "******"
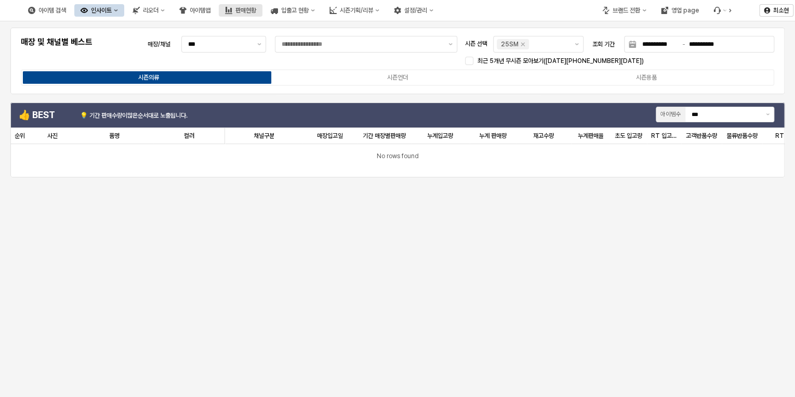
click at [262, 14] on button "판매현황" at bounding box center [241, 10] width 44 height 12
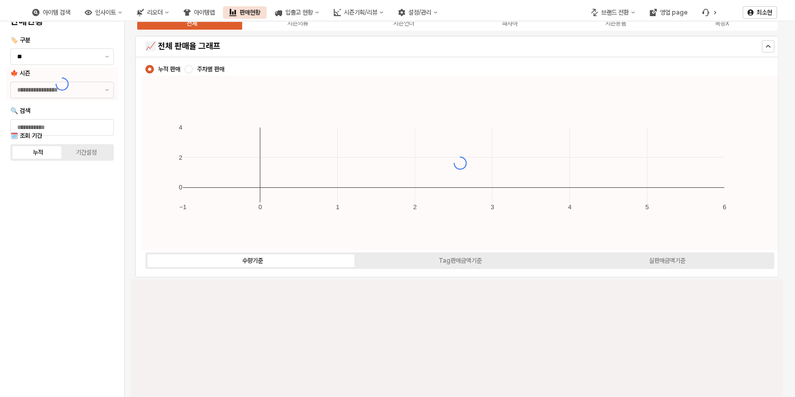
type input "****"
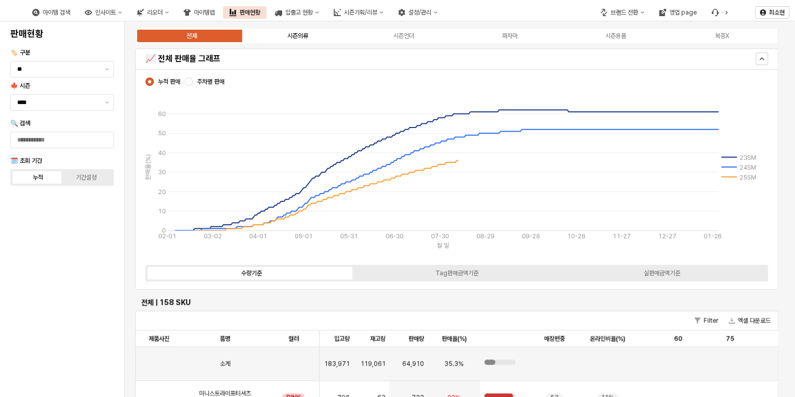
click at [319, 34] on label "시즌의류" at bounding box center [298, 35] width 106 height 9
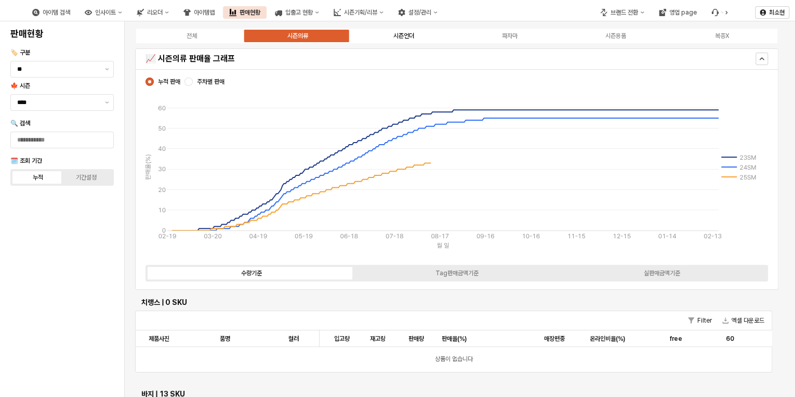
click at [410, 38] on div "시즌언더" at bounding box center [403, 35] width 21 height 7
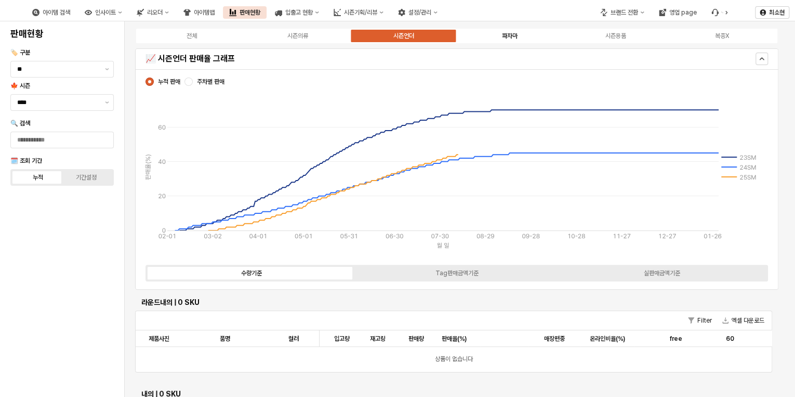
click at [518, 33] on label "파자마" at bounding box center [510, 35] width 106 height 9
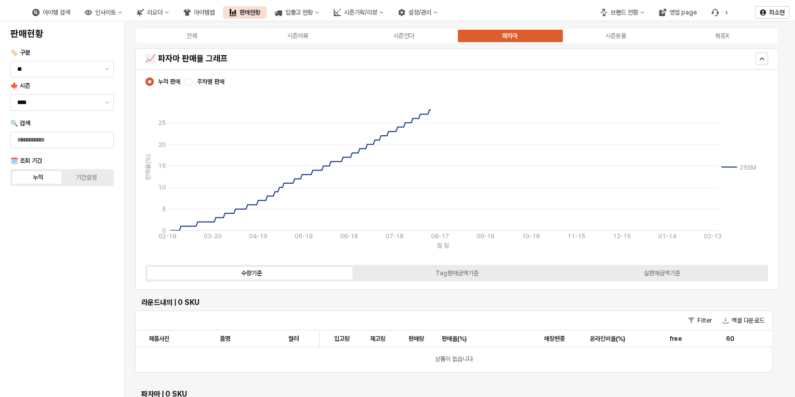
click at [595, 41] on div "전체 시즌의류 시즌언더 파자마 시즌용품 복종X" at bounding box center [456, 36] width 643 height 17
click at [594, 33] on label "시즌용품" at bounding box center [616, 35] width 106 height 9
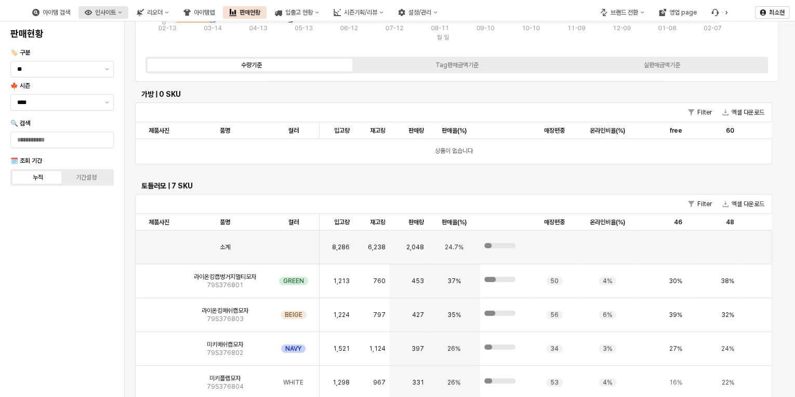
click at [92, 14] on icon "인사이트" at bounding box center [88, 12] width 7 height 5
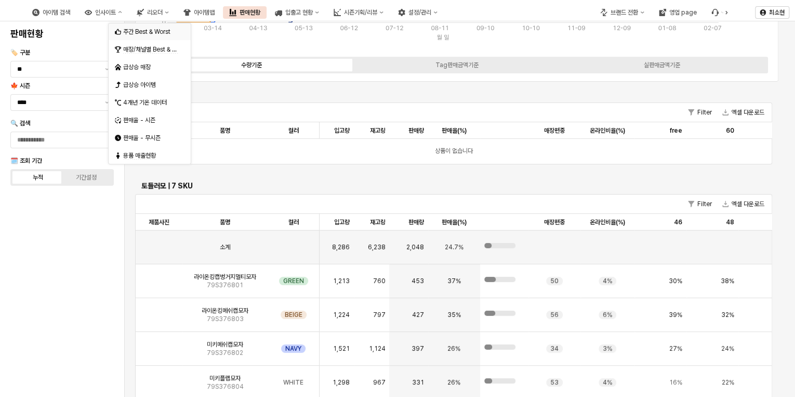
click at [140, 35] on div "주간 Best & Worst" at bounding box center [150, 32] width 55 height 8
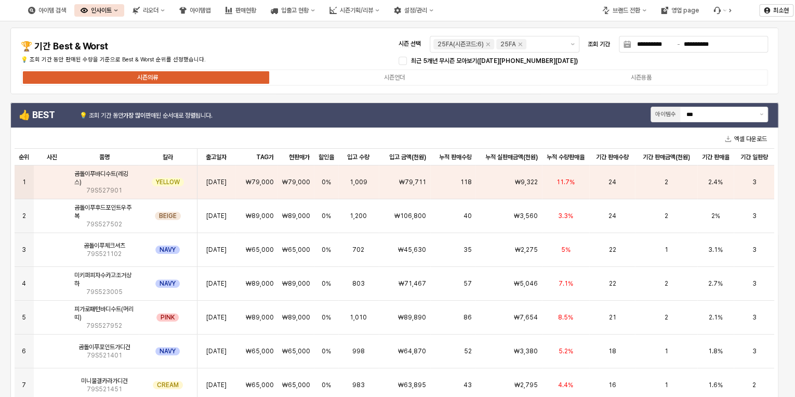
click at [112, 10] on div "인사이트" at bounding box center [101, 10] width 21 height 7
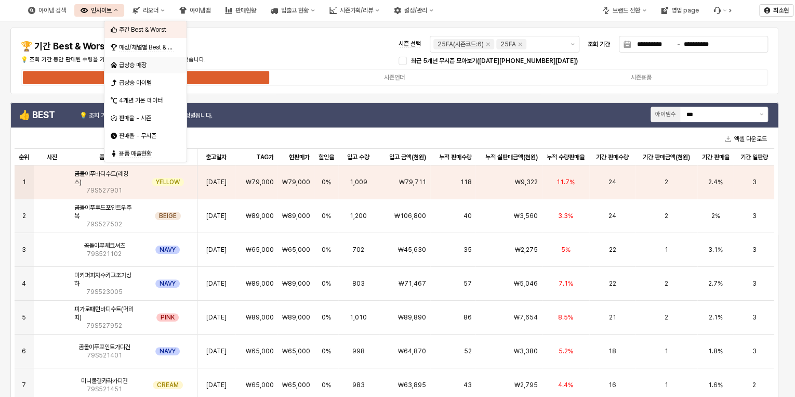
click at [141, 62] on div "급상승 매장" at bounding box center [146, 65] width 55 height 8
